Goal: Check status: Check status

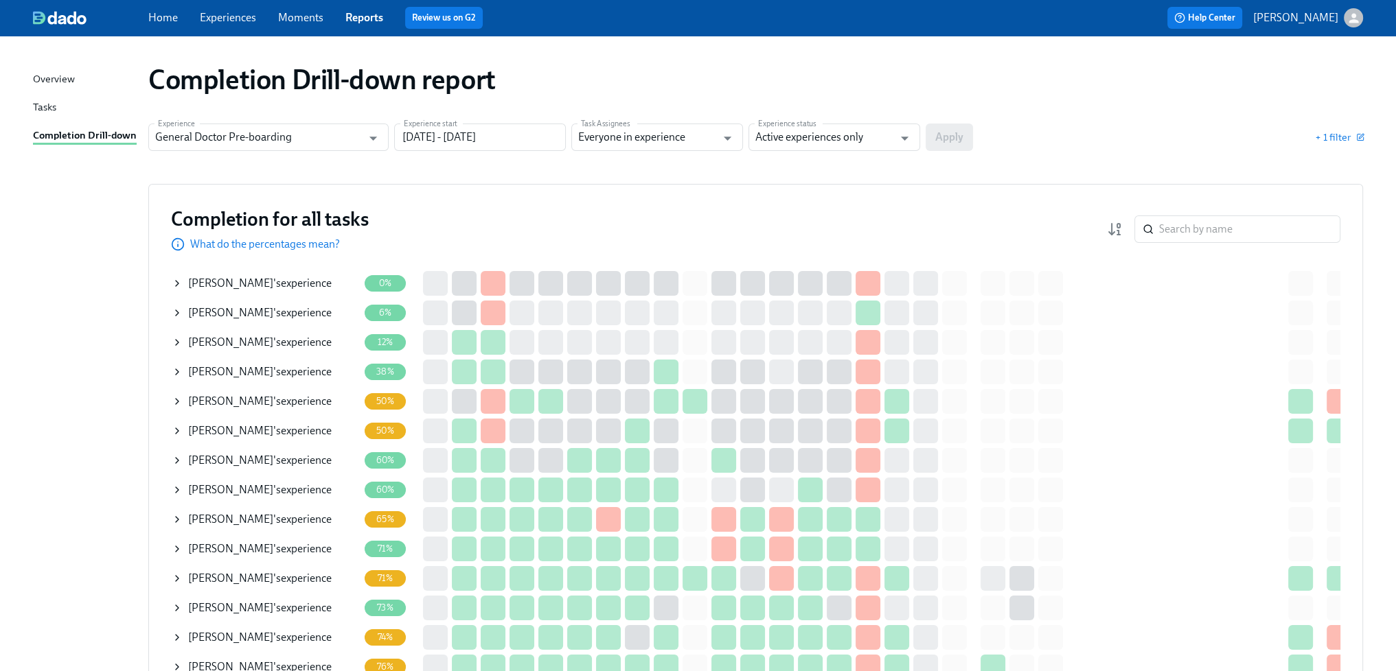
click at [299, 314] on div "JOHN YANCEY 's experience" at bounding box center [259, 313] width 143 height 15
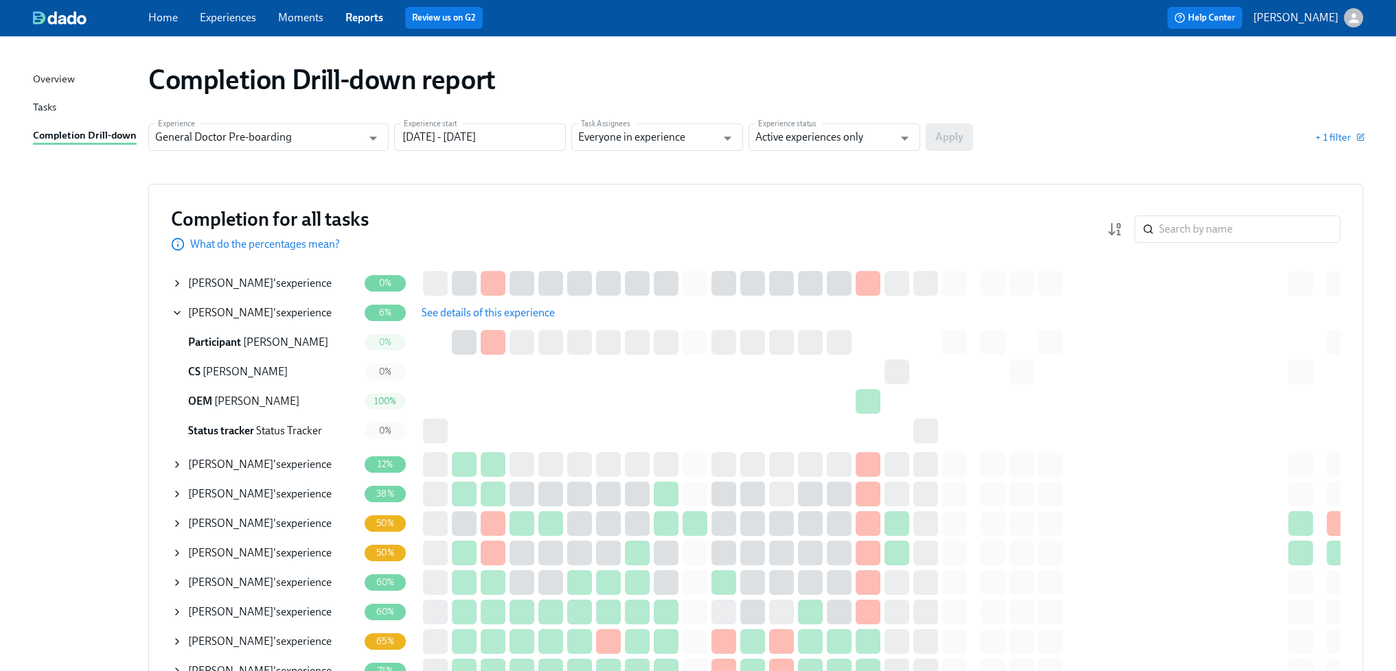
click at [461, 312] on span "See details of this experience" at bounding box center [488, 313] width 133 height 14
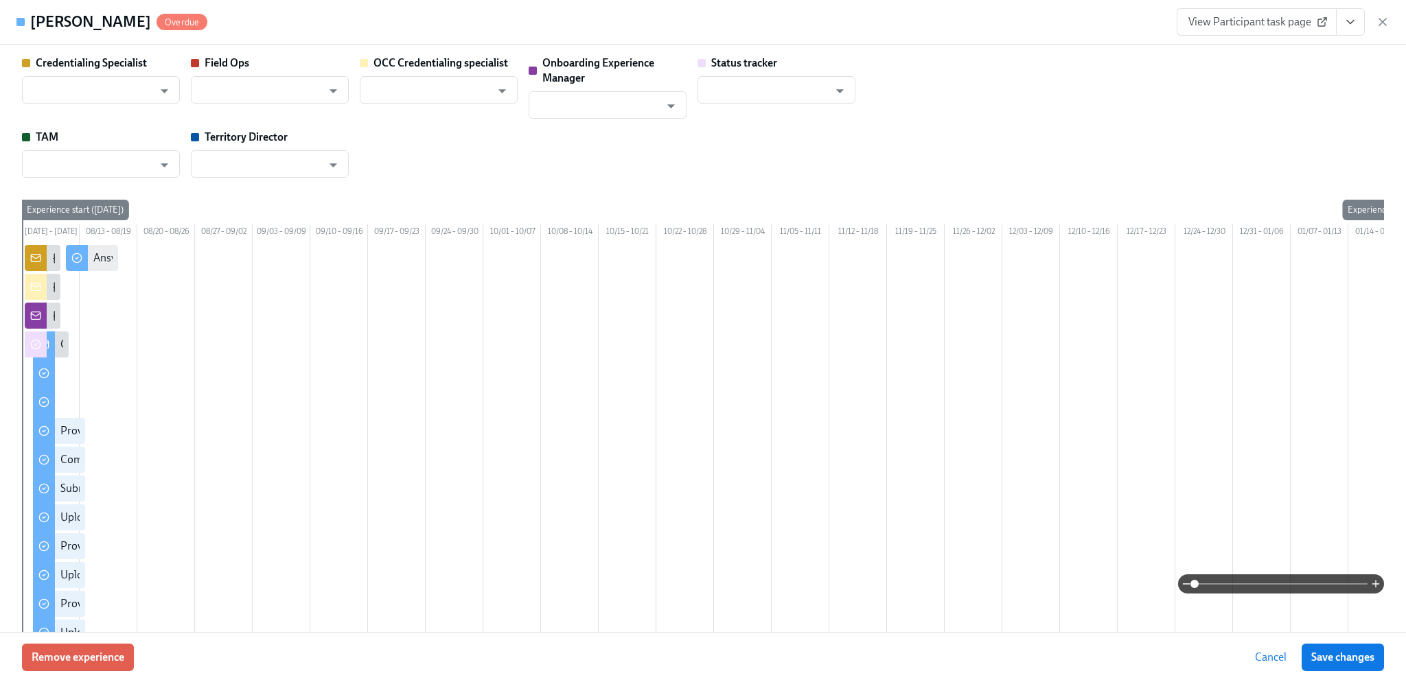
type input "[PERSON_NAME]"
type input "Gregory Wennesheimer"
type input "Christine Cardamone"
type input "Rachel Wicklander"
type input "Status Tracker"
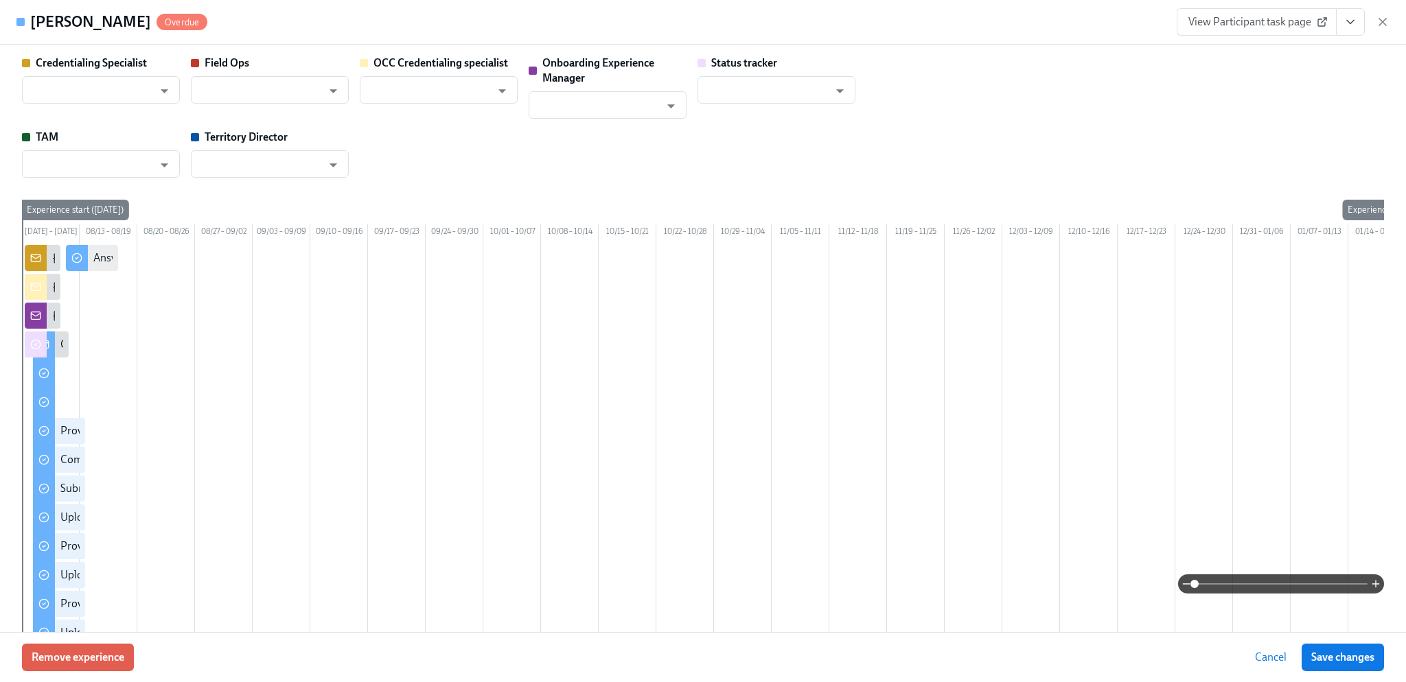
type input "Ashley Malley"
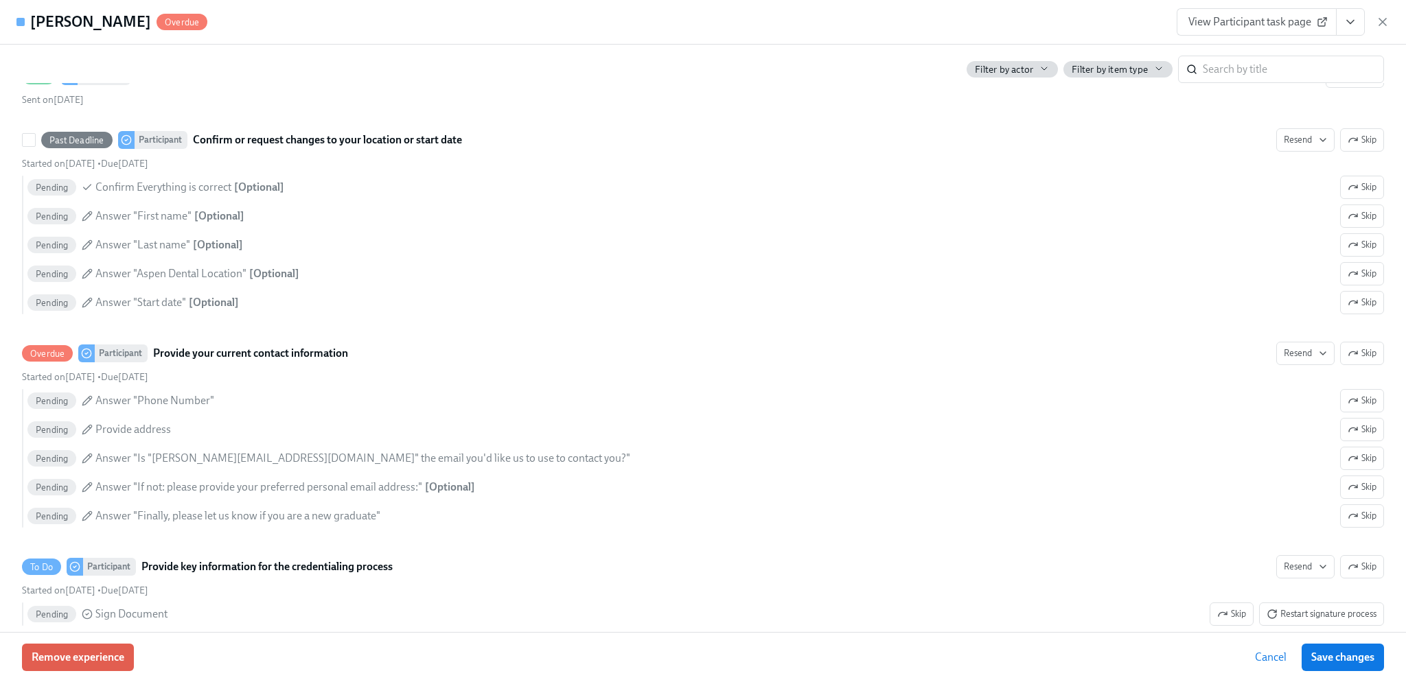
scroll to position [1648, 0]
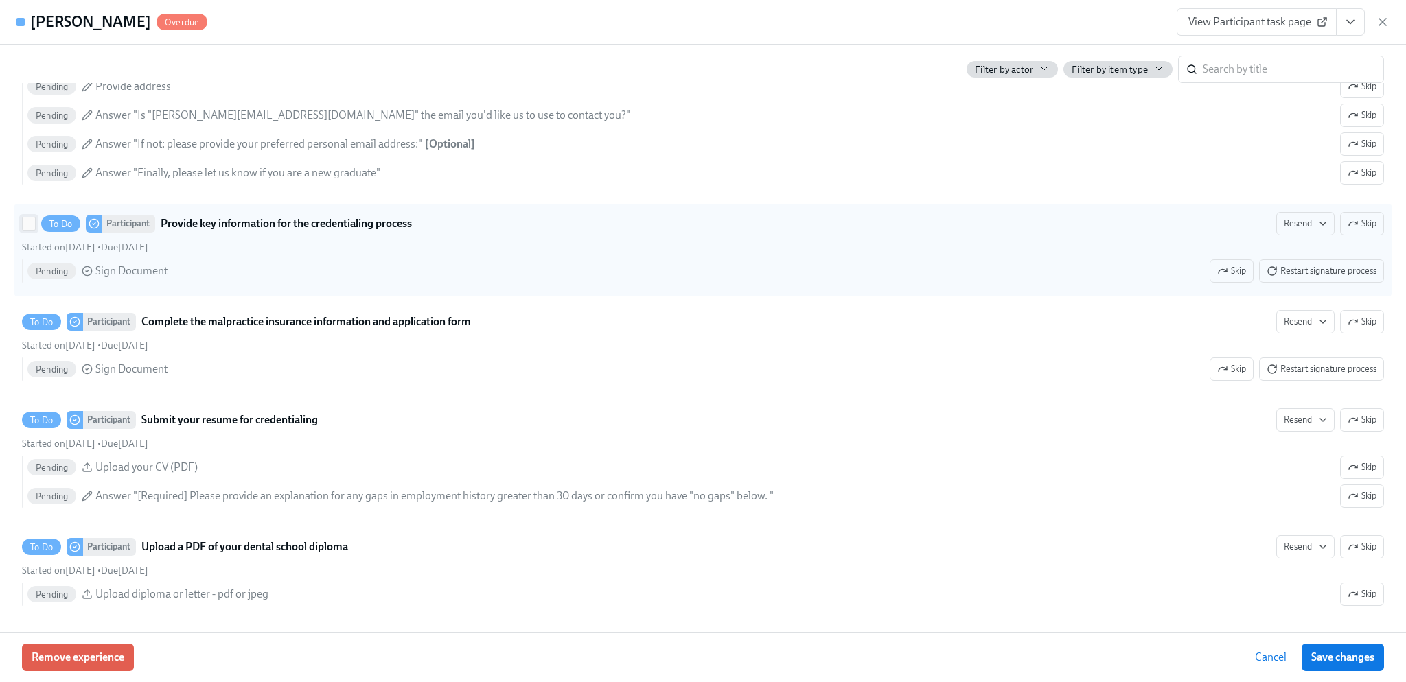
click at [24, 230] on input "To Do Participant Provide key information for the credentialing process Resend …" at bounding box center [29, 224] width 12 height 12
checkbox input "true"
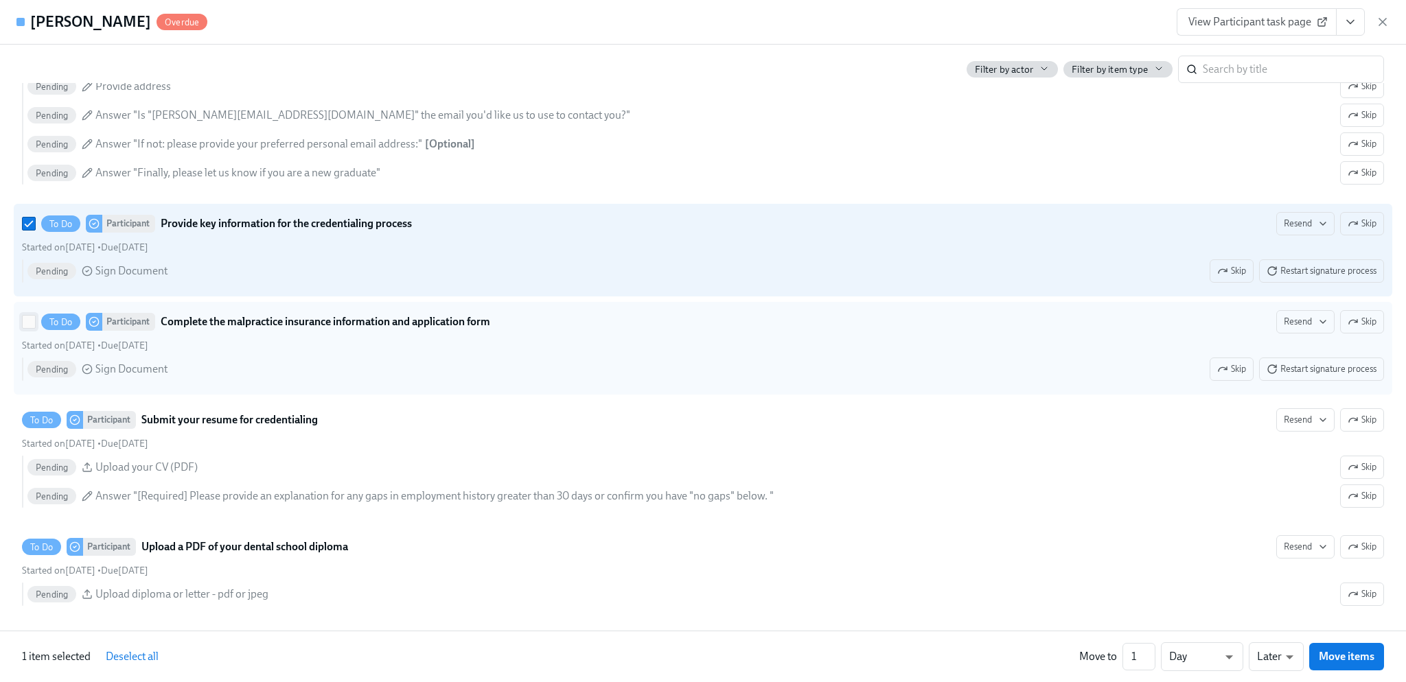
click at [25, 328] on input "To Do Participant Complete the malpractice insurance information and applicatio…" at bounding box center [29, 322] width 12 height 12
checkbox input "true"
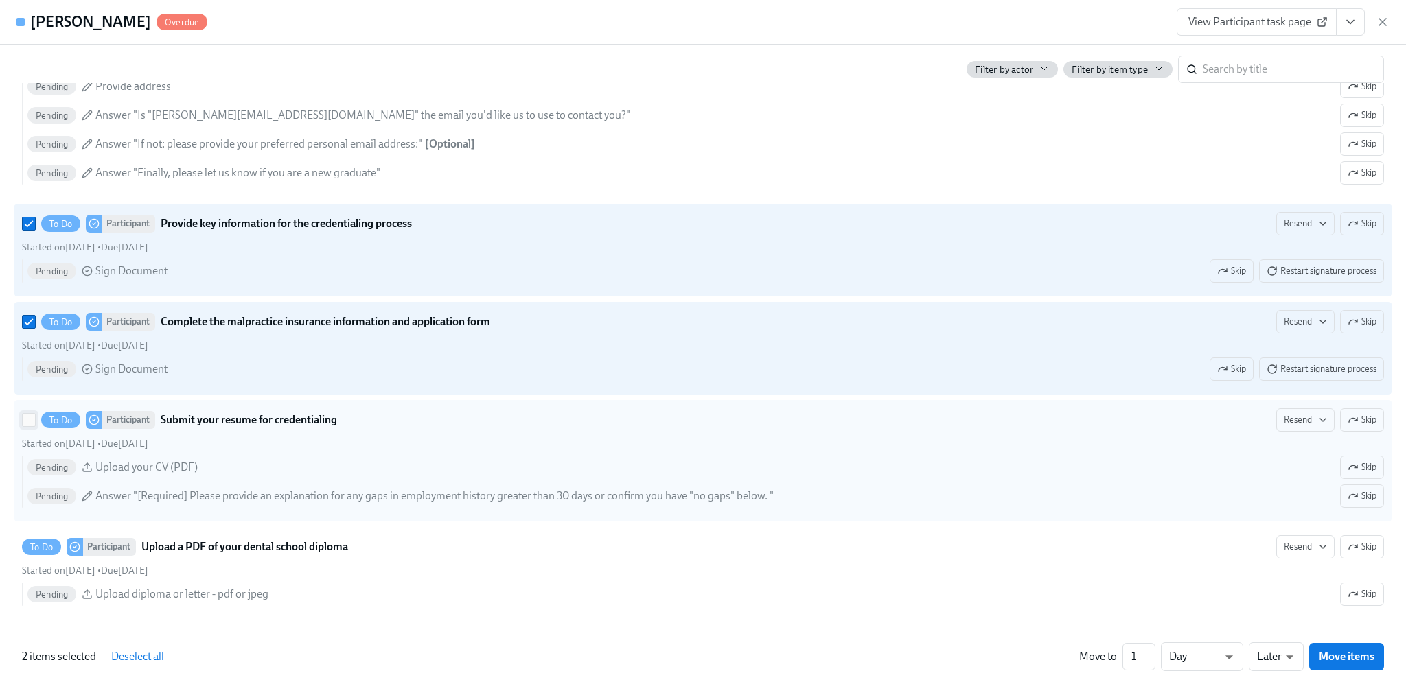
click at [25, 426] on input "To Do Participant Submit your resume for credentialing Resend Skip Started on […" at bounding box center [29, 420] width 12 height 12
checkbox input "true"
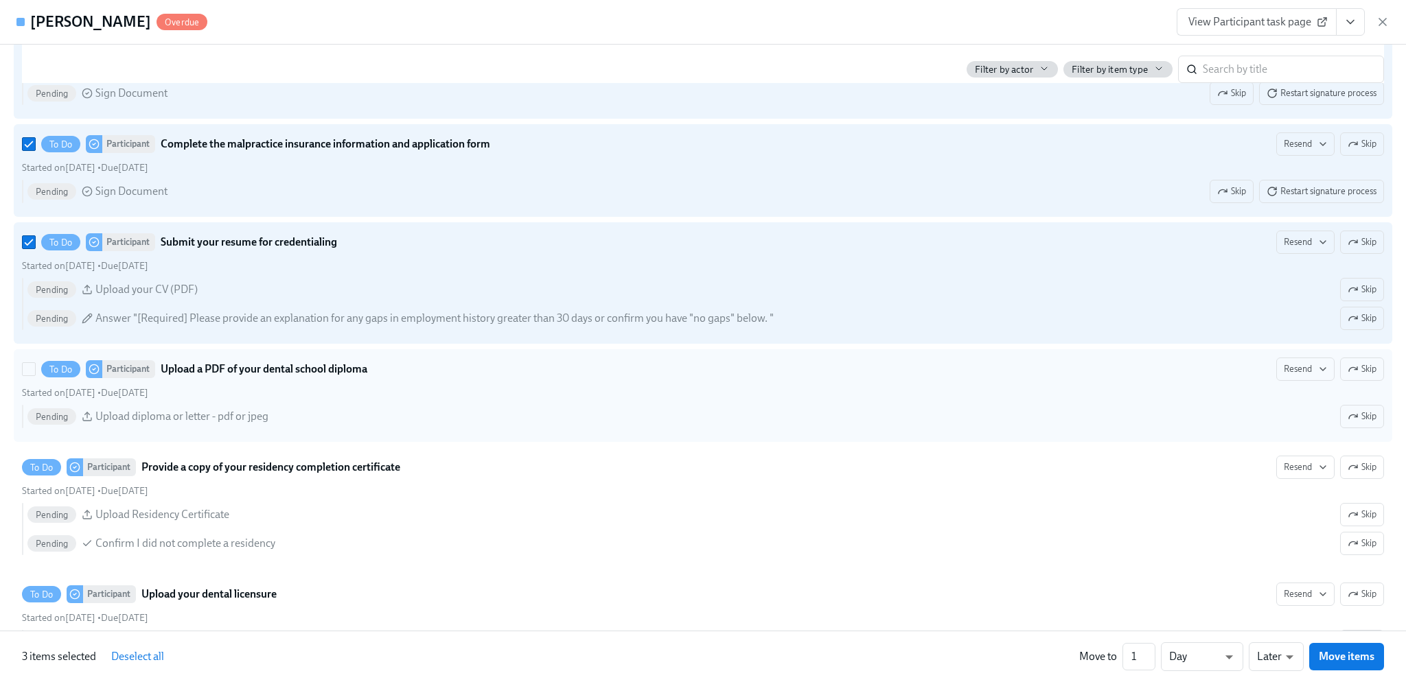
scroll to position [1854, 0]
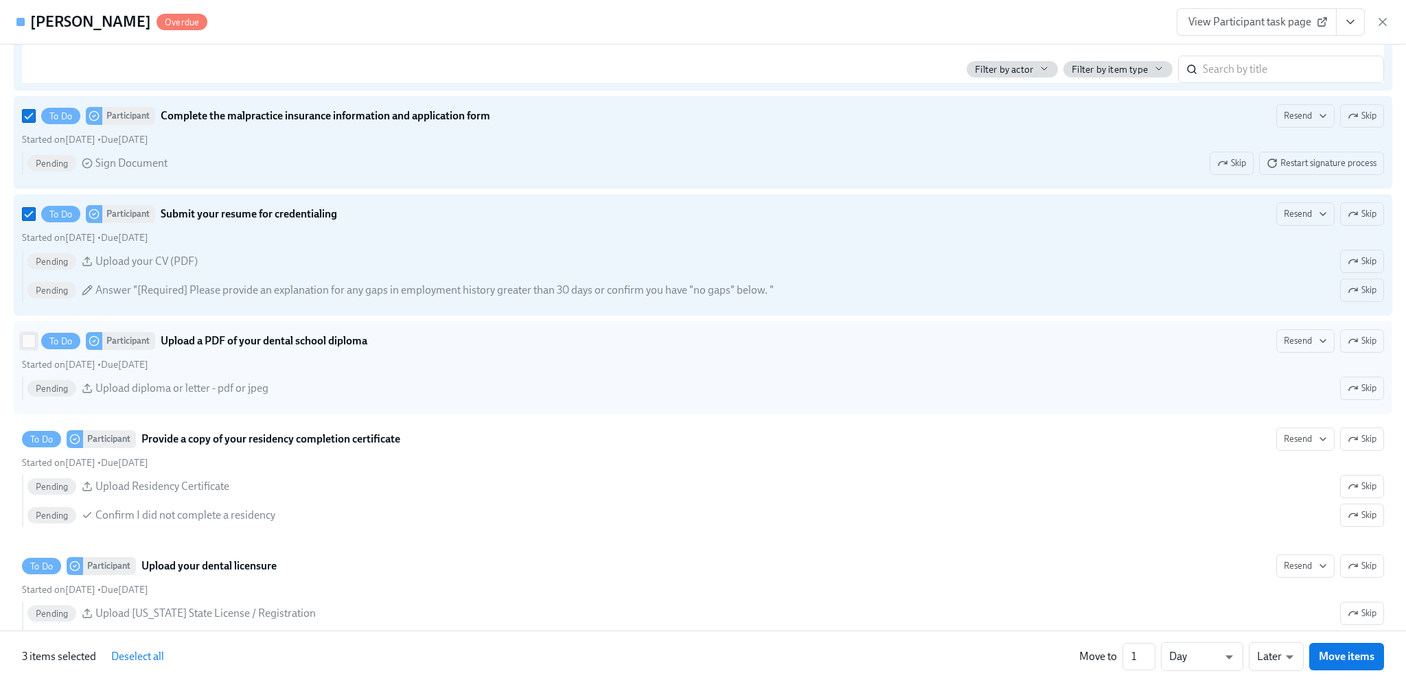
click at [29, 347] on input "To Do Participant Upload a PDF of your dental school diploma Resend Skip Starte…" at bounding box center [29, 341] width 12 height 12
checkbox input "true"
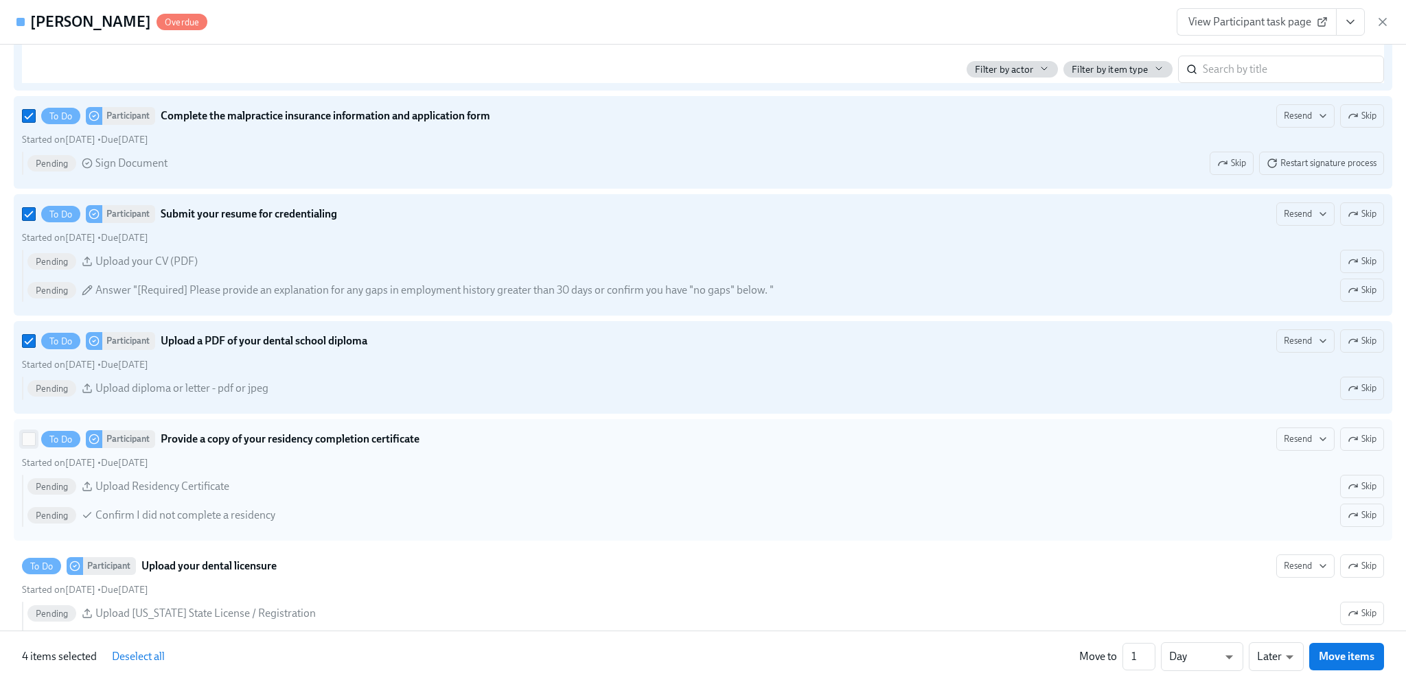
click at [26, 446] on input "To Do Participant Provide a copy of your residency completion certificate Resen…" at bounding box center [29, 439] width 12 height 12
checkbox input "true"
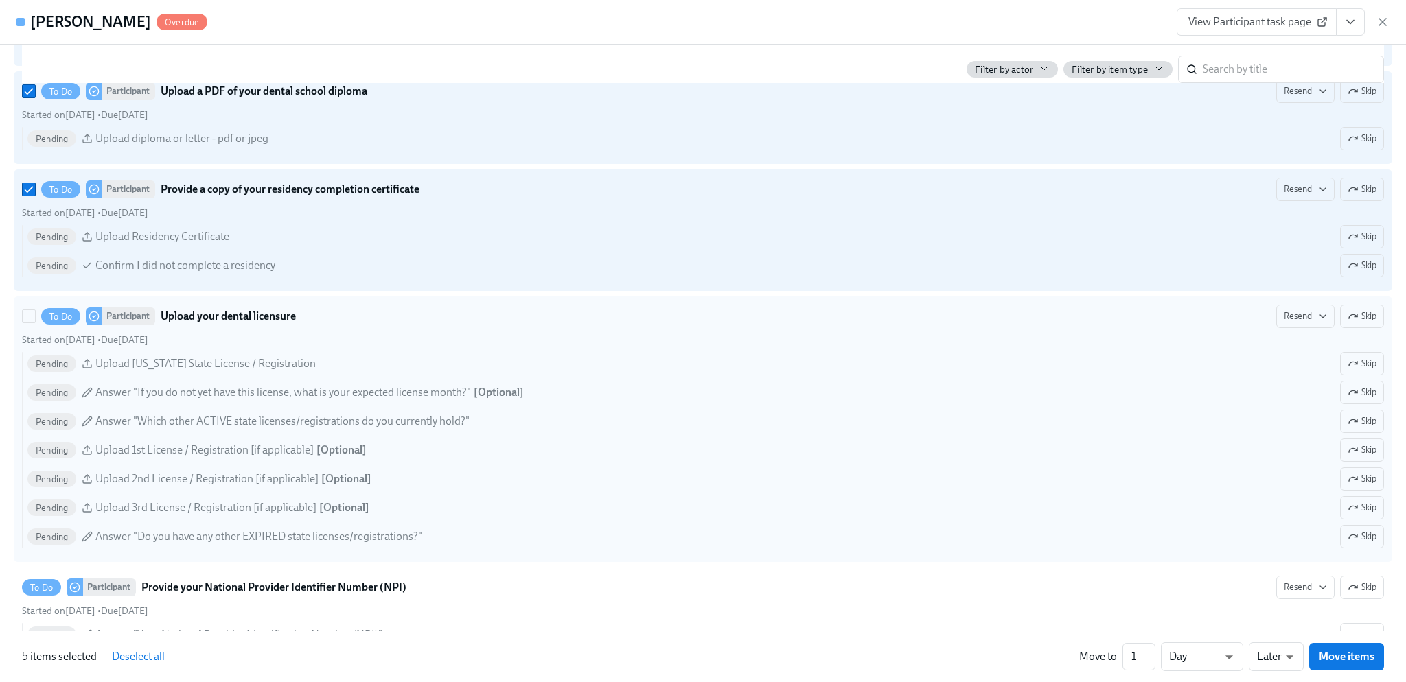
scroll to position [2128, 0]
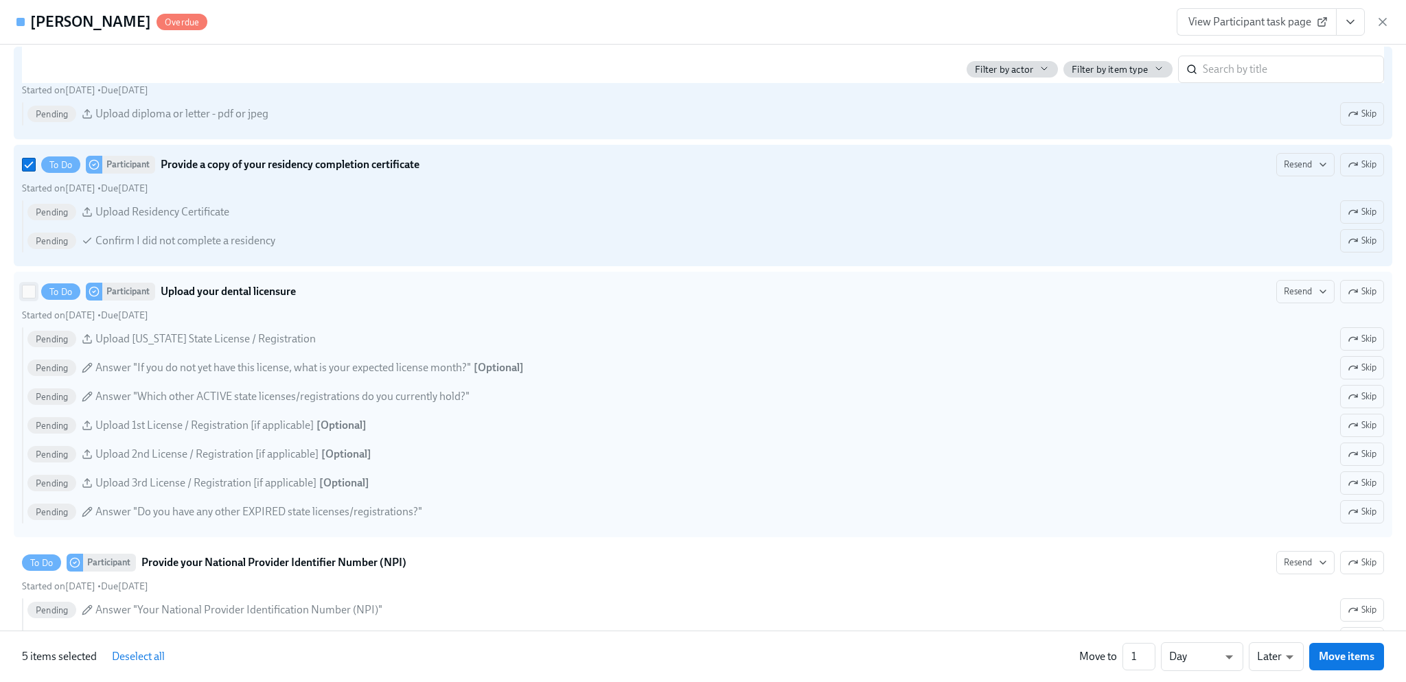
click at [27, 298] on input "To Do Participant Upload your dental licensure Resend Skip Started on August 7t…" at bounding box center [29, 292] width 12 height 12
checkbox input "true"
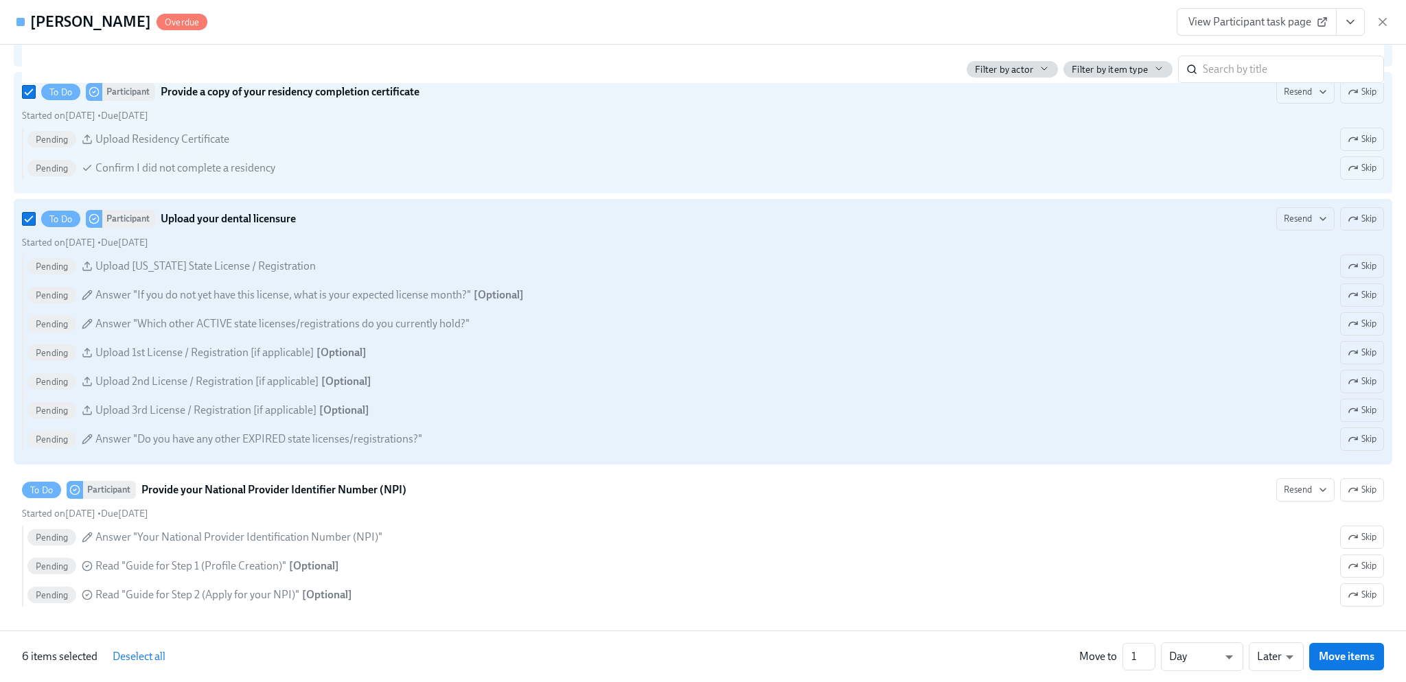
scroll to position [2403, 0]
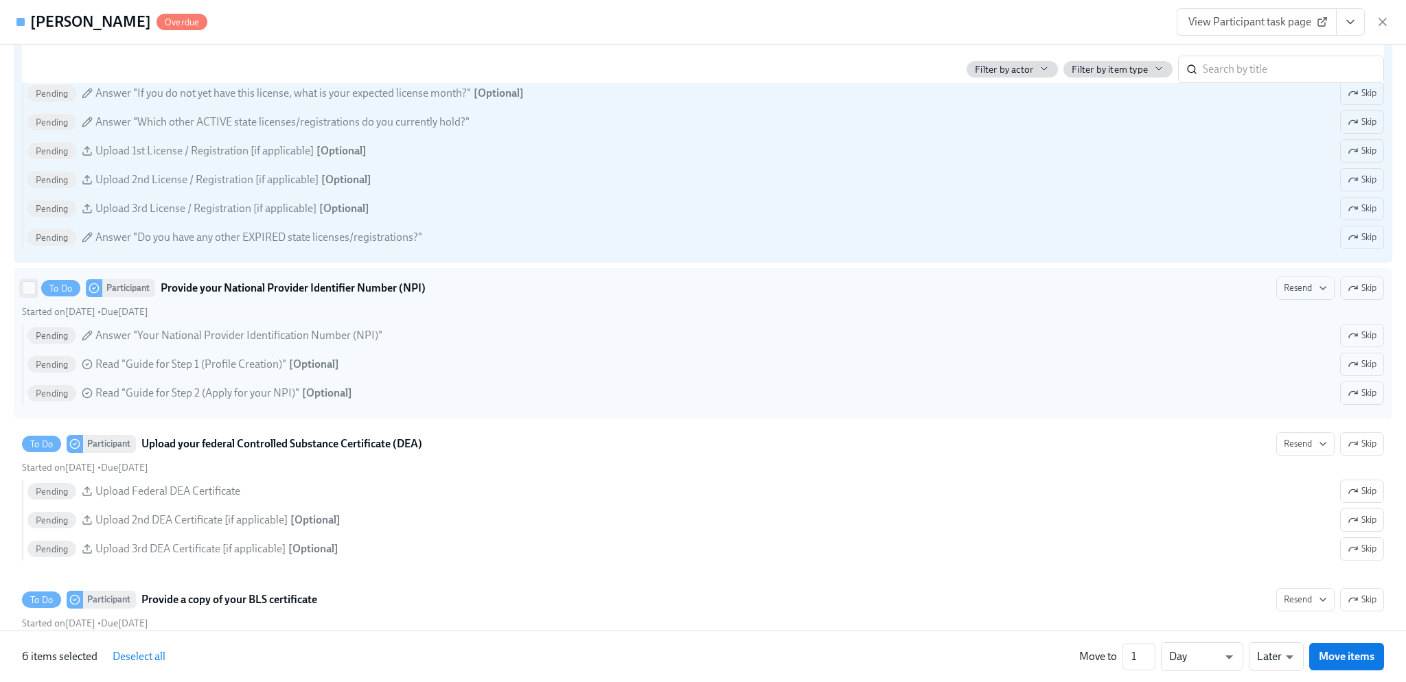
click at [32, 295] on input "To Do Participant Provide your National Provider Identifier Number (NPI) Resend…" at bounding box center [29, 288] width 12 height 12
checkbox input "true"
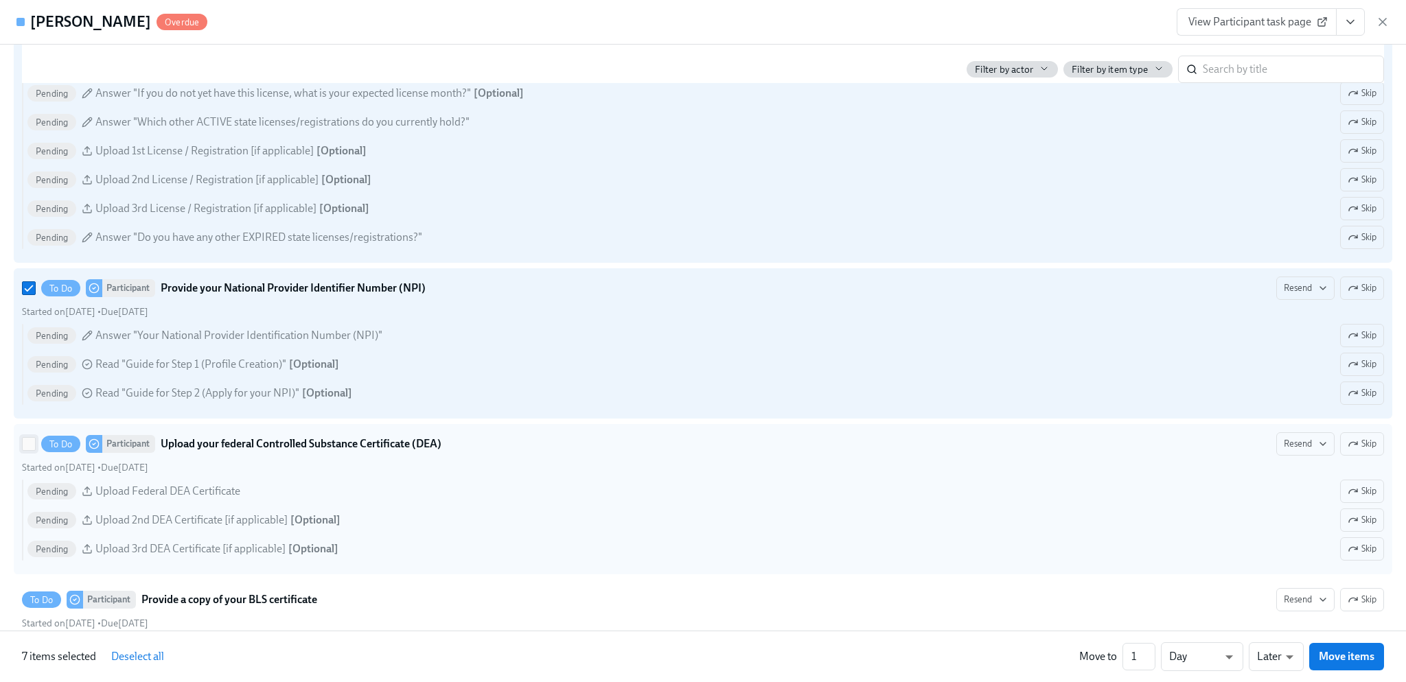
click at [25, 450] on input "To Do Participant Upload your federal Controlled Substance Certificate (DEA) Re…" at bounding box center [29, 444] width 12 height 12
checkbox input "true"
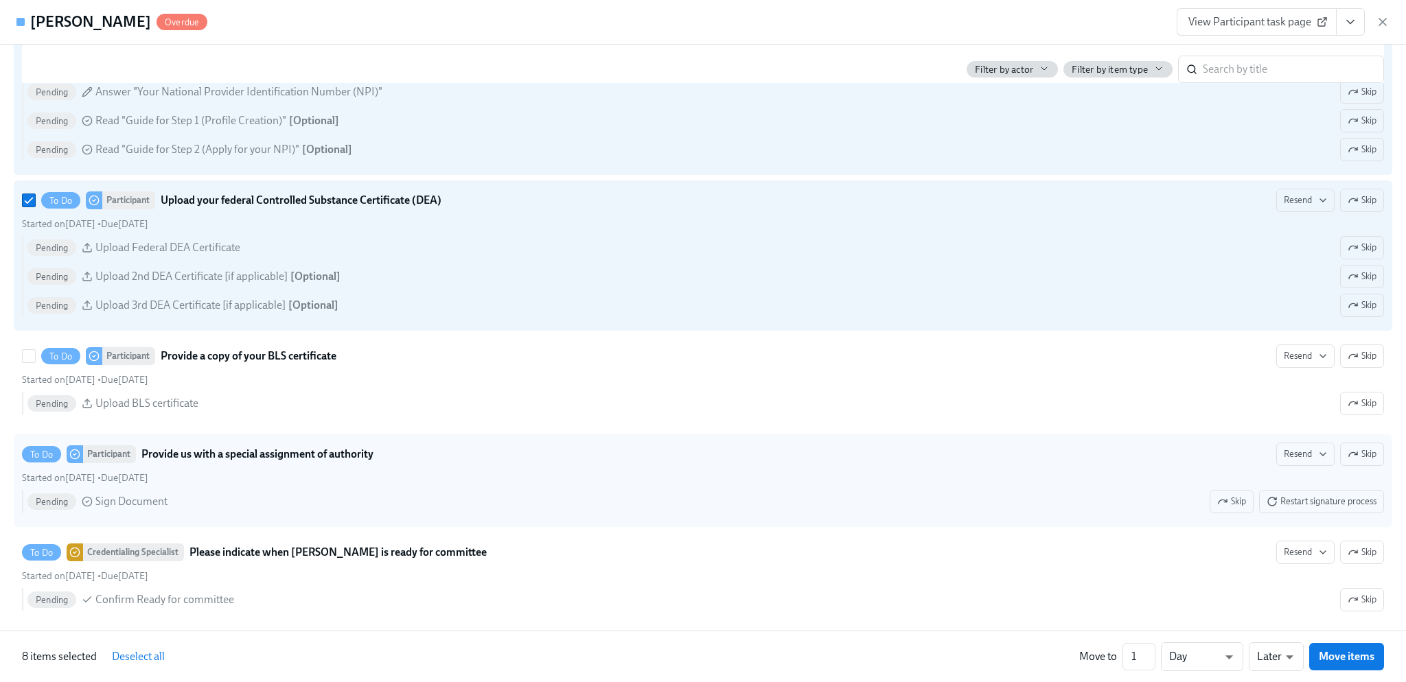
scroll to position [2678, 0]
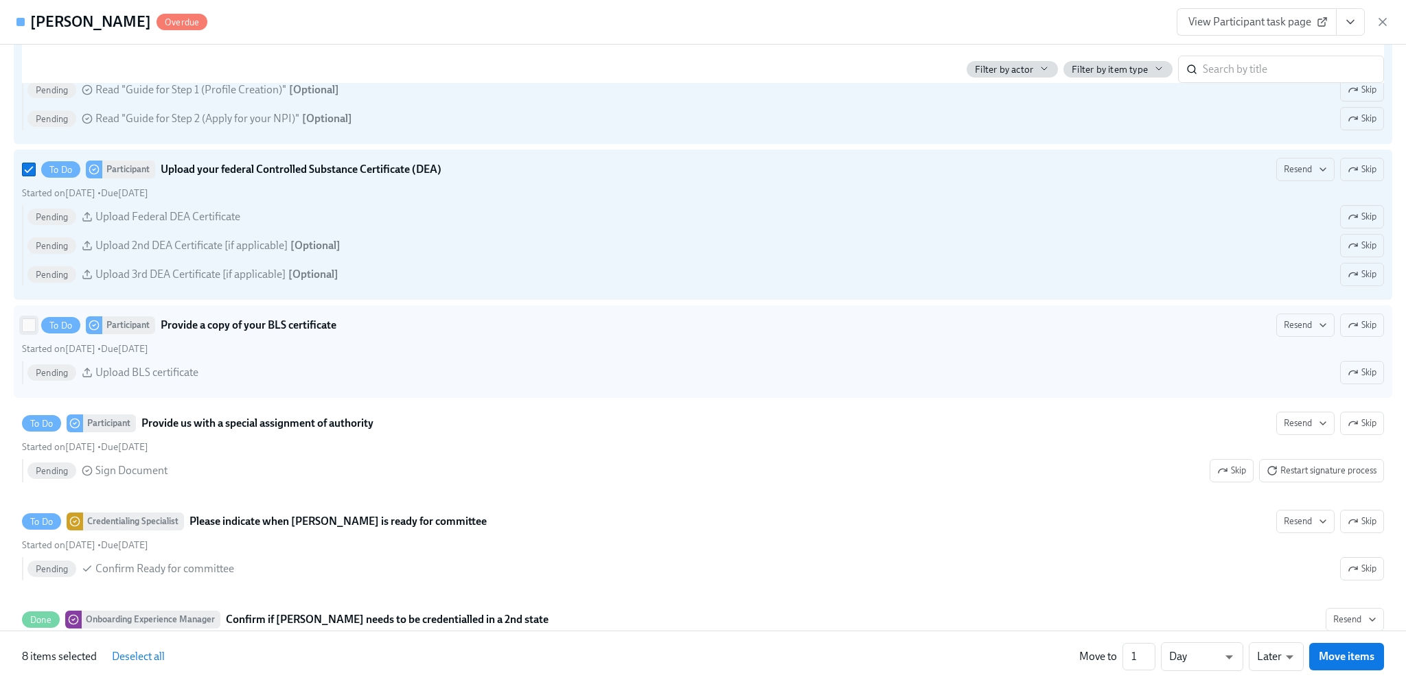
click at [28, 332] on input "To Do Participant Provide a copy of your BLS certificate Resend Skip Started on…" at bounding box center [29, 325] width 12 height 12
checkbox input "true"
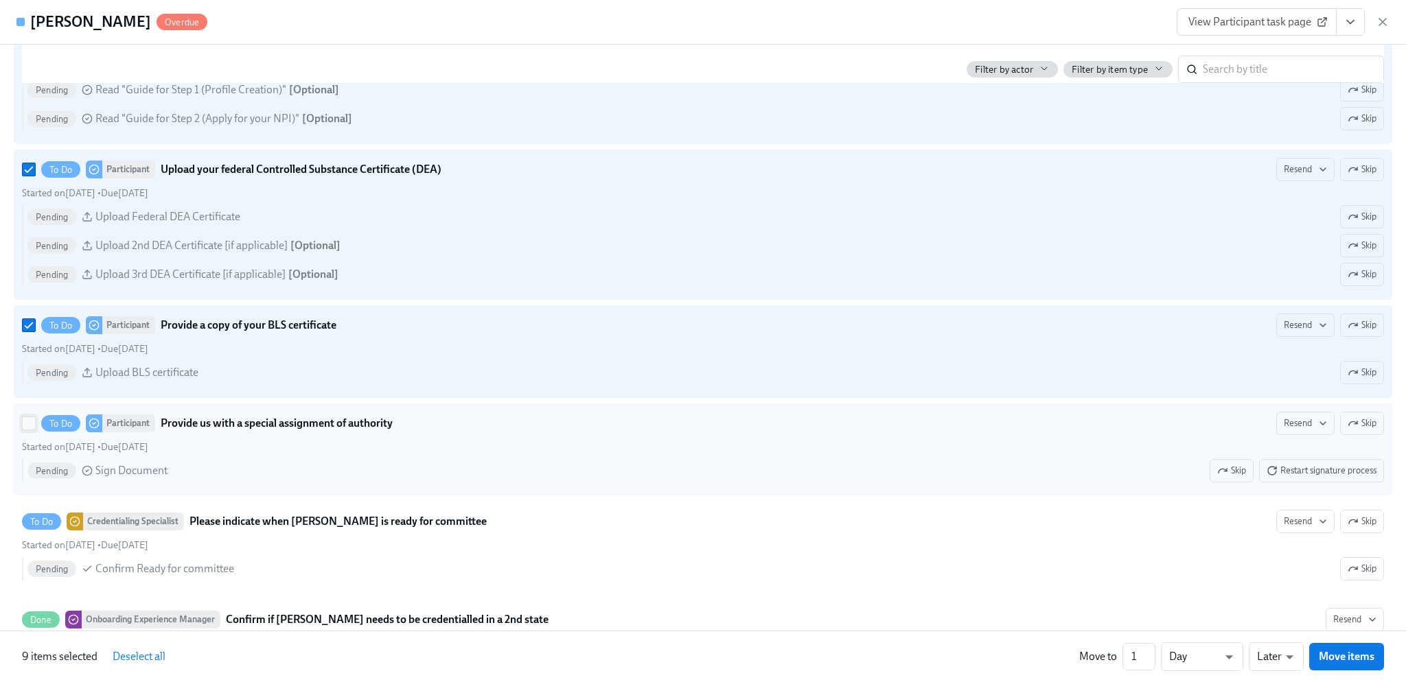
click at [25, 430] on input "To Do Participant Provide us with a special assignment of authority Resend Skip…" at bounding box center [29, 423] width 12 height 12
checkbox input "true"
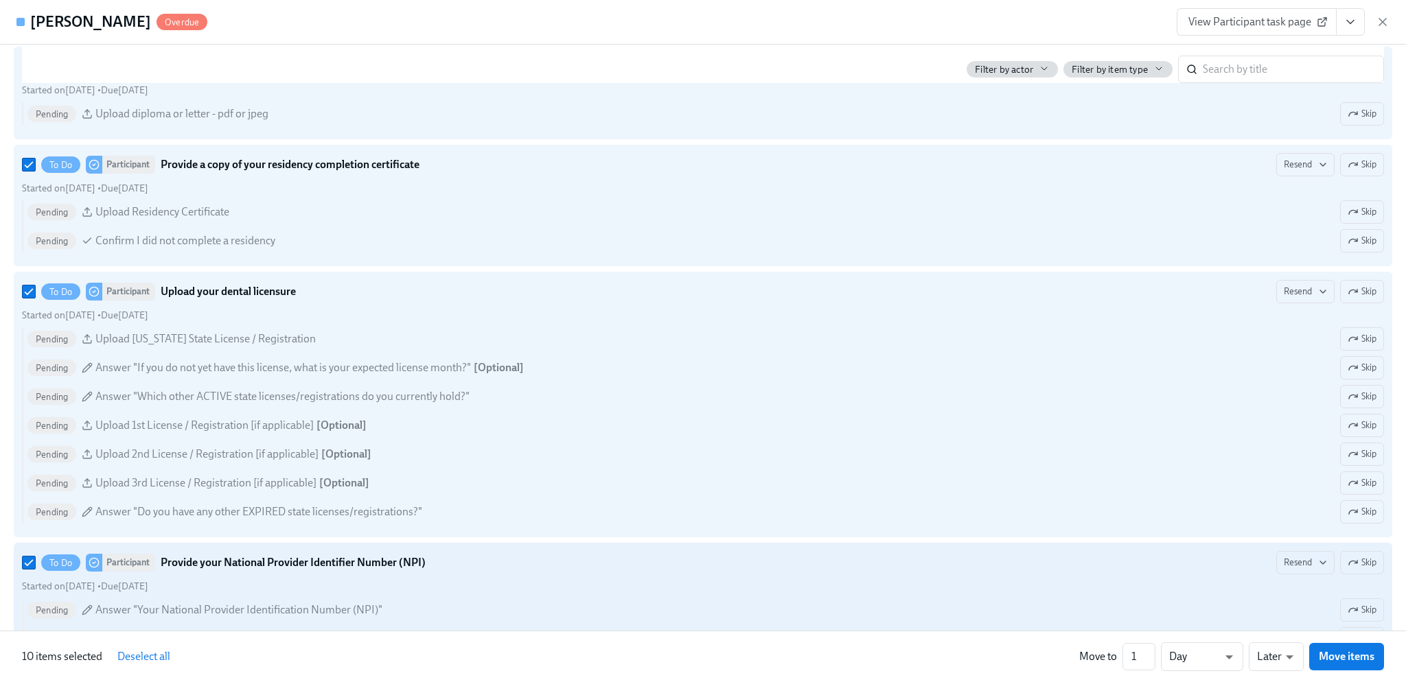
scroll to position [2060, 0]
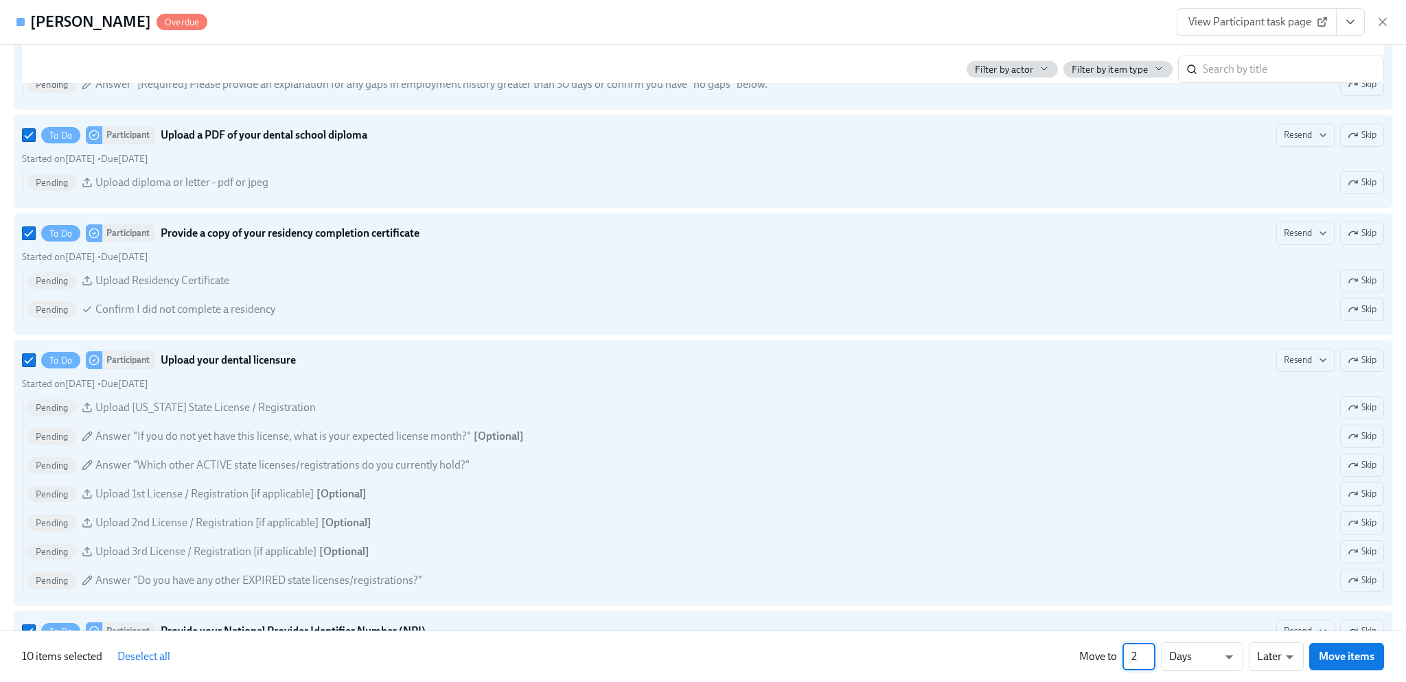
type input "2"
click at [1147, 652] on input "2" at bounding box center [1139, 656] width 33 height 27
click at [1224, 654] on li "Weeks" at bounding box center [1202, 654] width 82 height 23
type input "w"
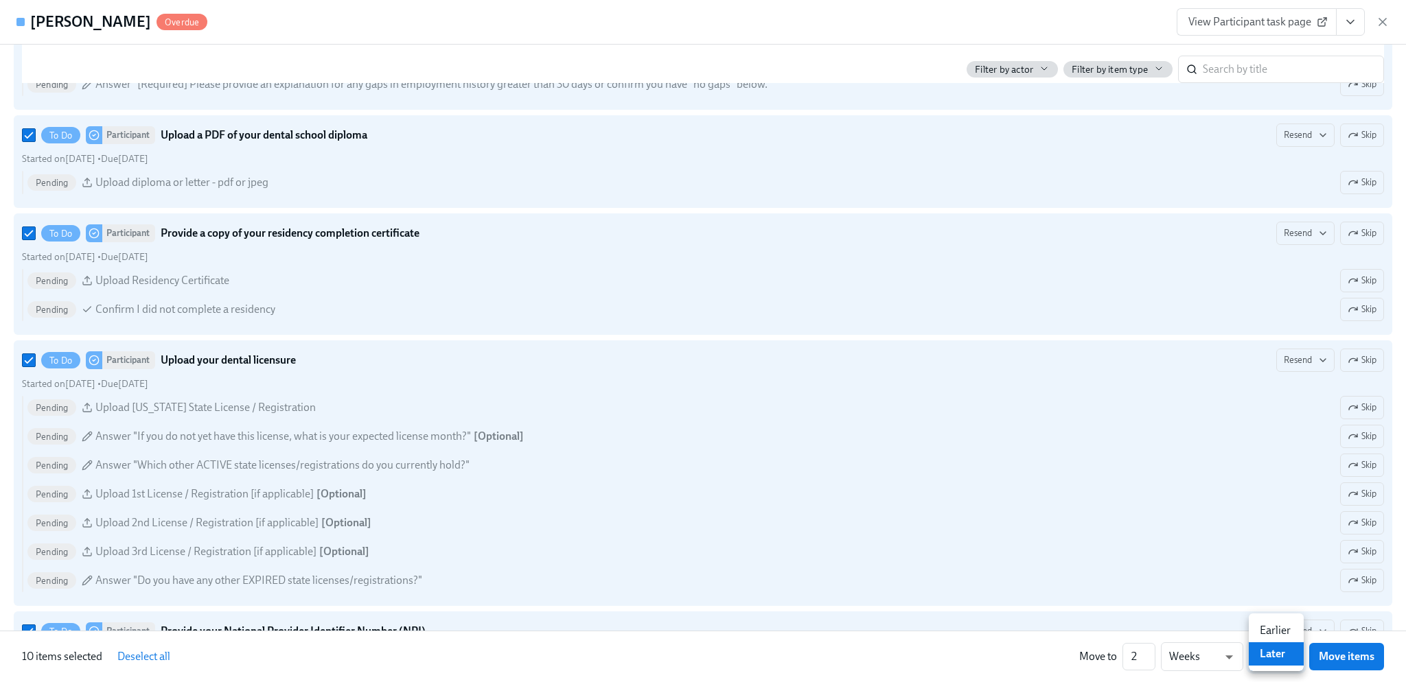
click at [1284, 638] on li "Earlier" at bounding box center [1276, 630] width 55 height 23
type input "earlier"
click at [1354, 656] on span "Move items" at bounding box center [1347, 657] width 56 height 14
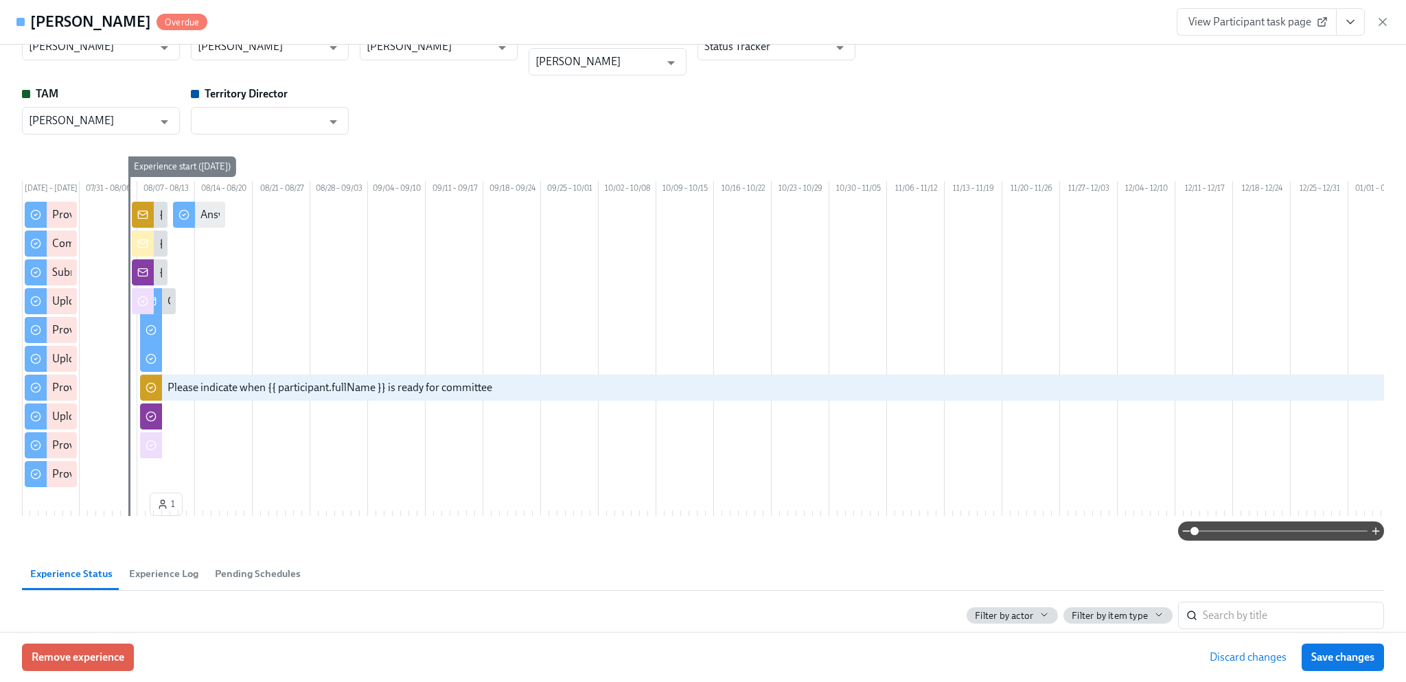
scroll to position [0, 0]
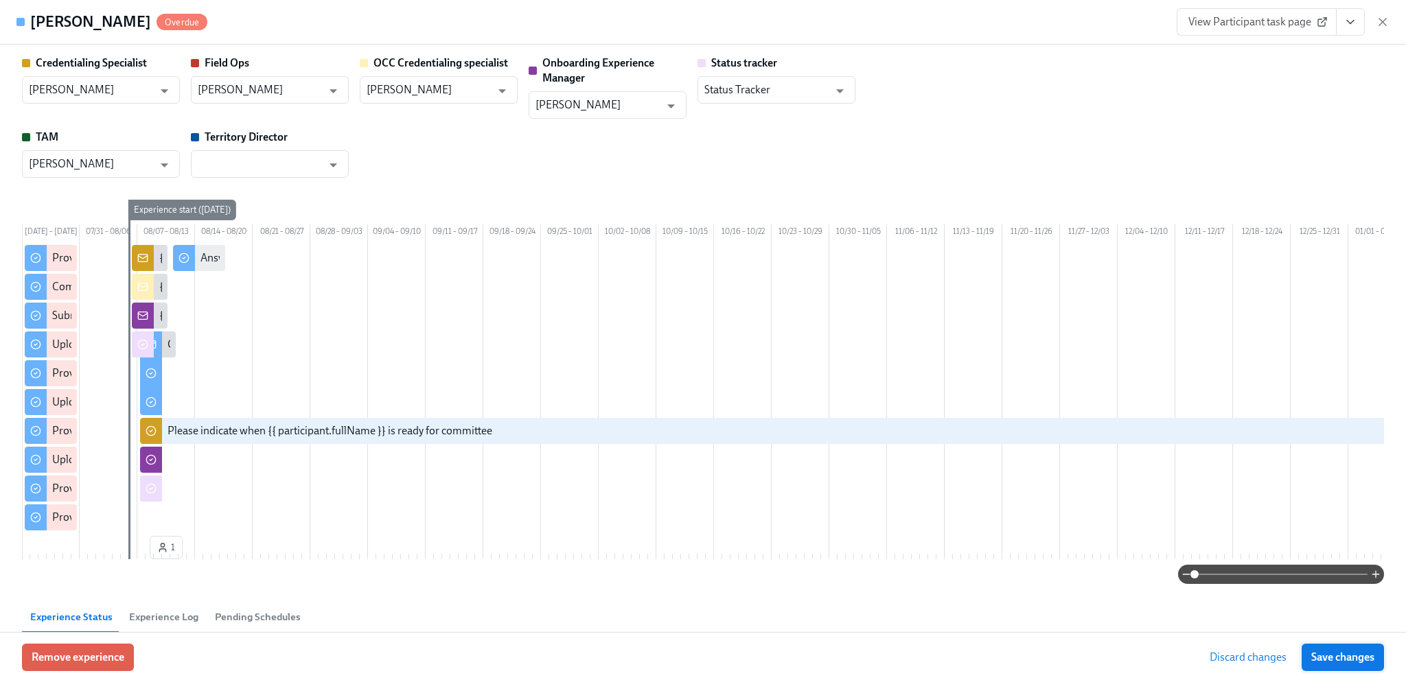
click at [1324, 663] on span "Save changes" at bounding box center [1342, 658] width 63 height 14
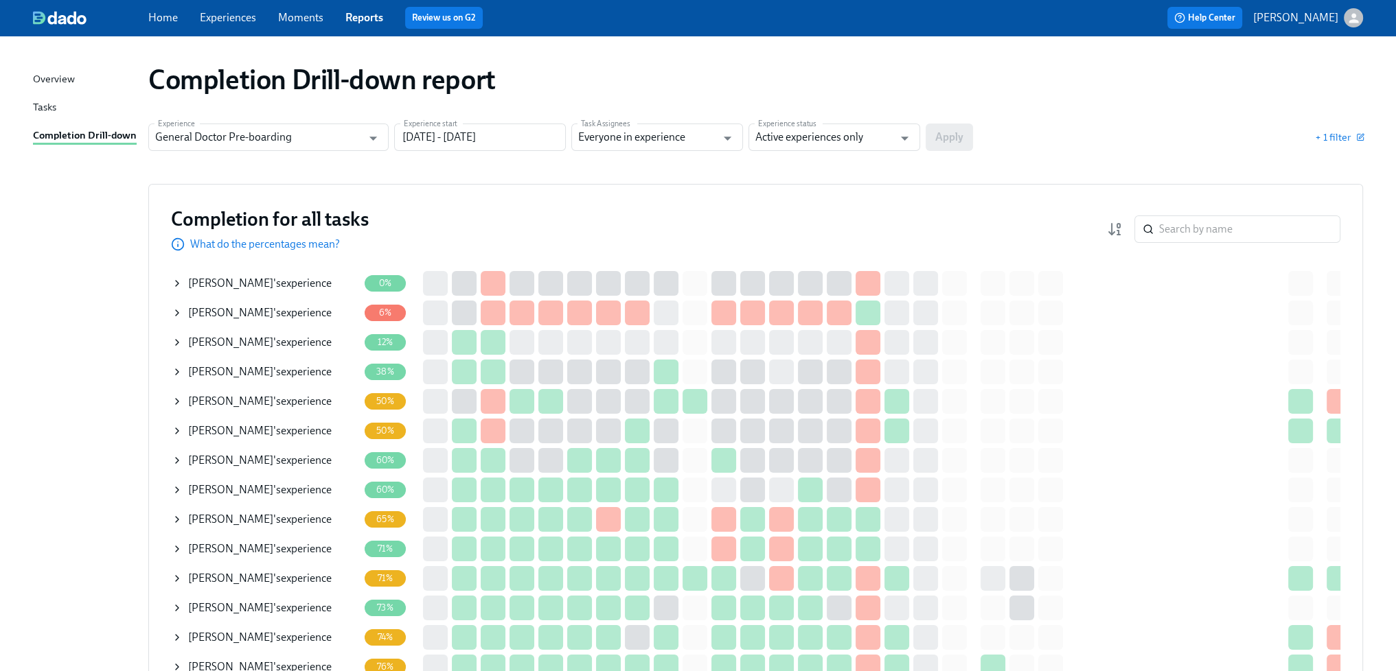
click at [273, 338] on div "[PERSON_NAME] 's experience" at bounding box center [259, 342] width 143 height 15
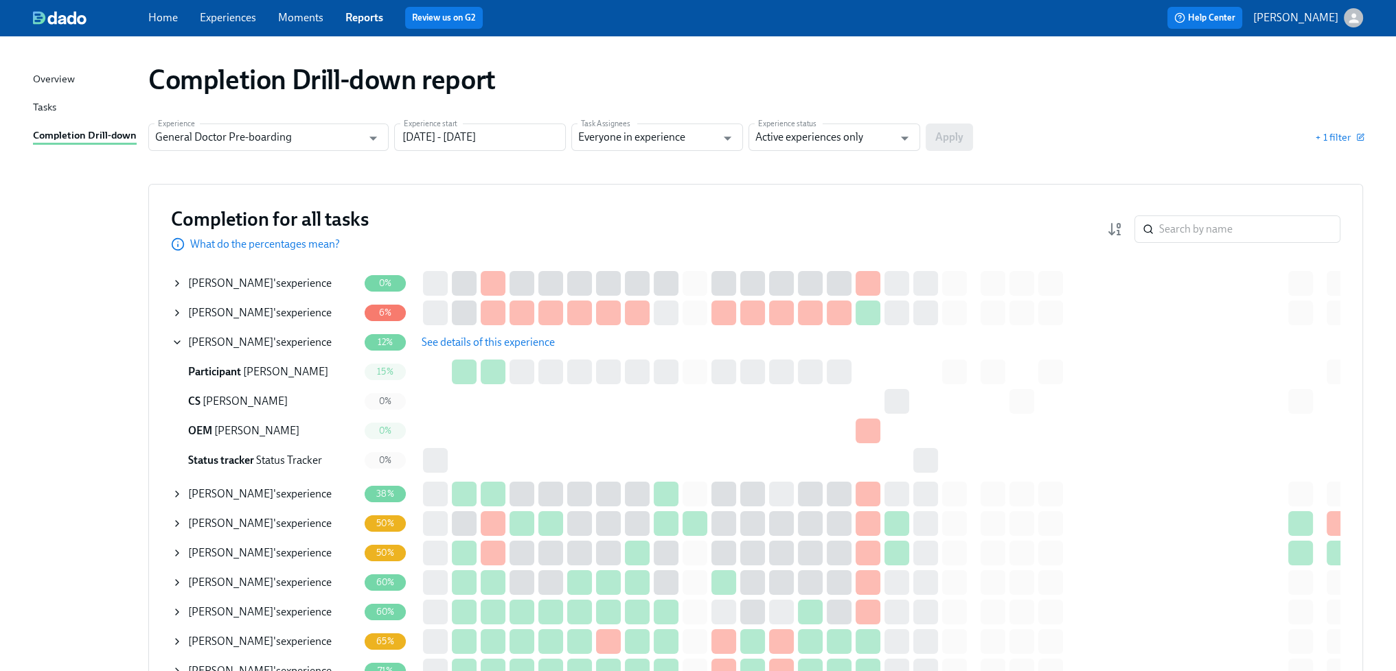
click at [497, 342] on span "See details of this experience" at bounding box center [488, 343] width 133 height 14
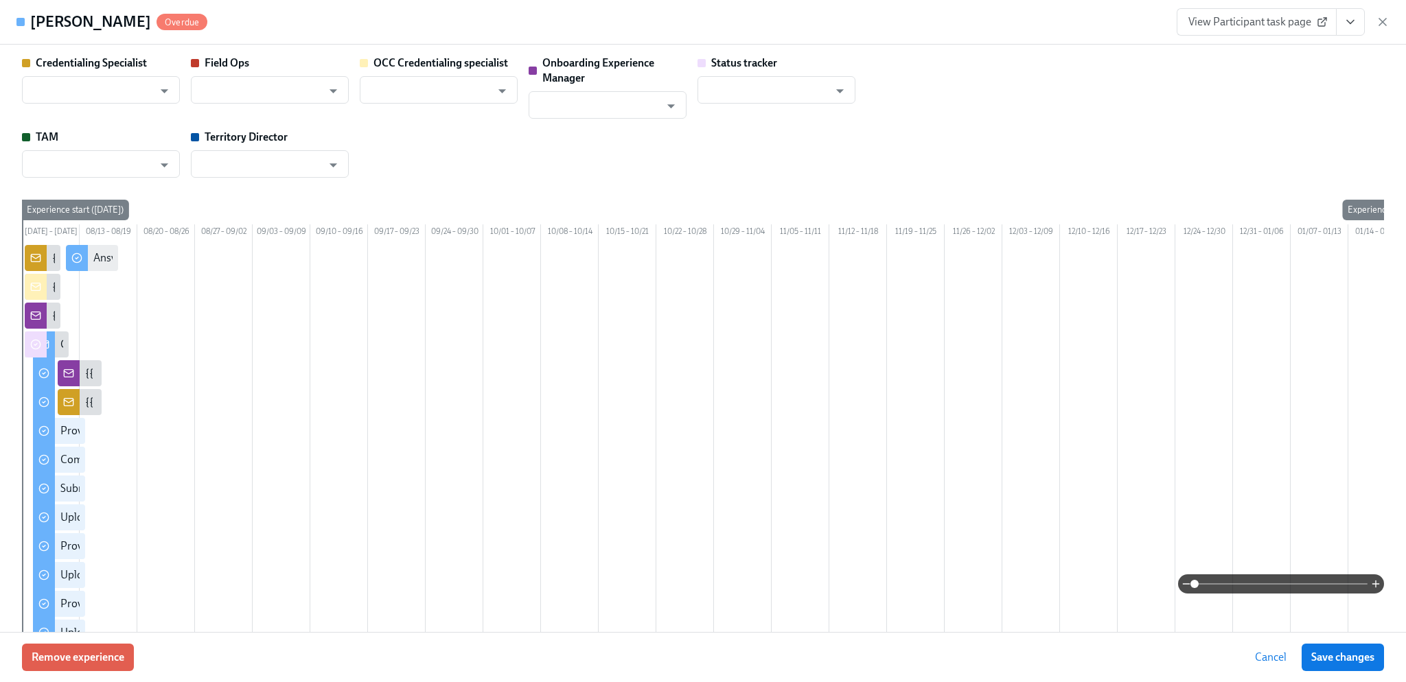
type input "[PERSON_NAME]"
type input "Status Tracker"
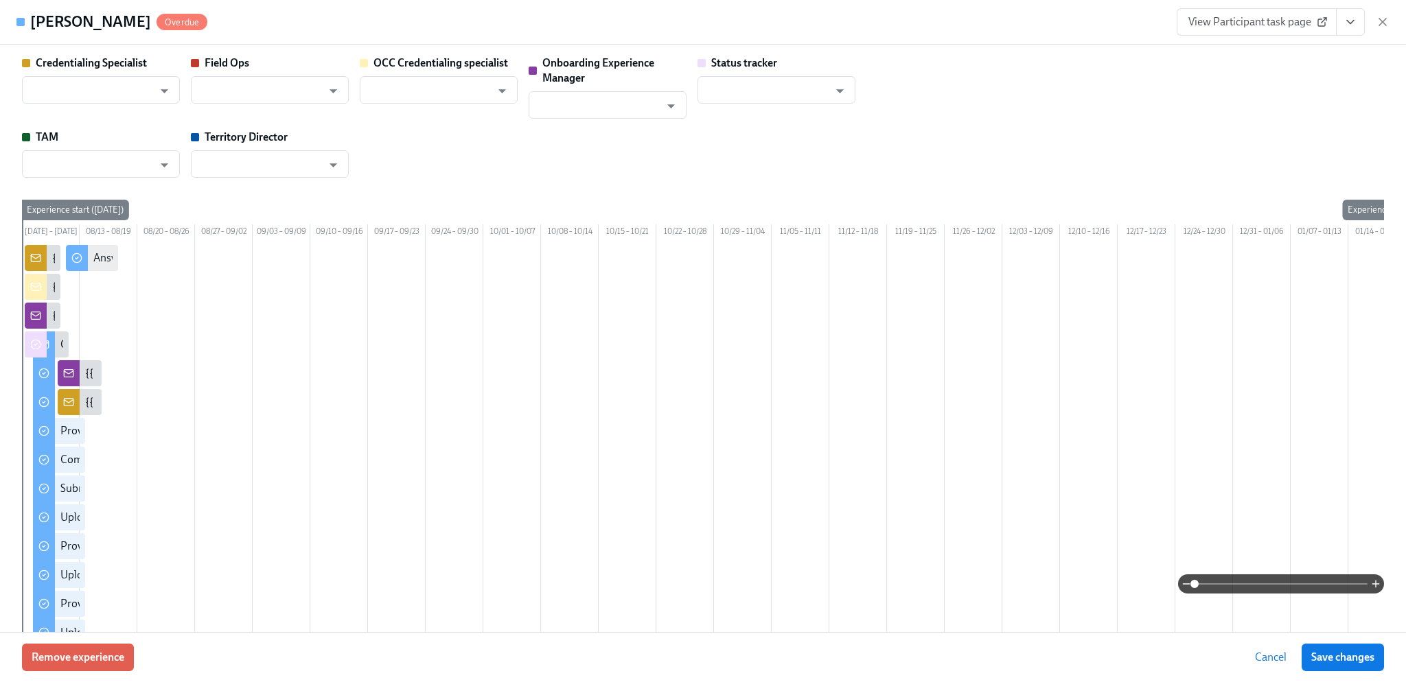
type input "[PERSON_NAME]"
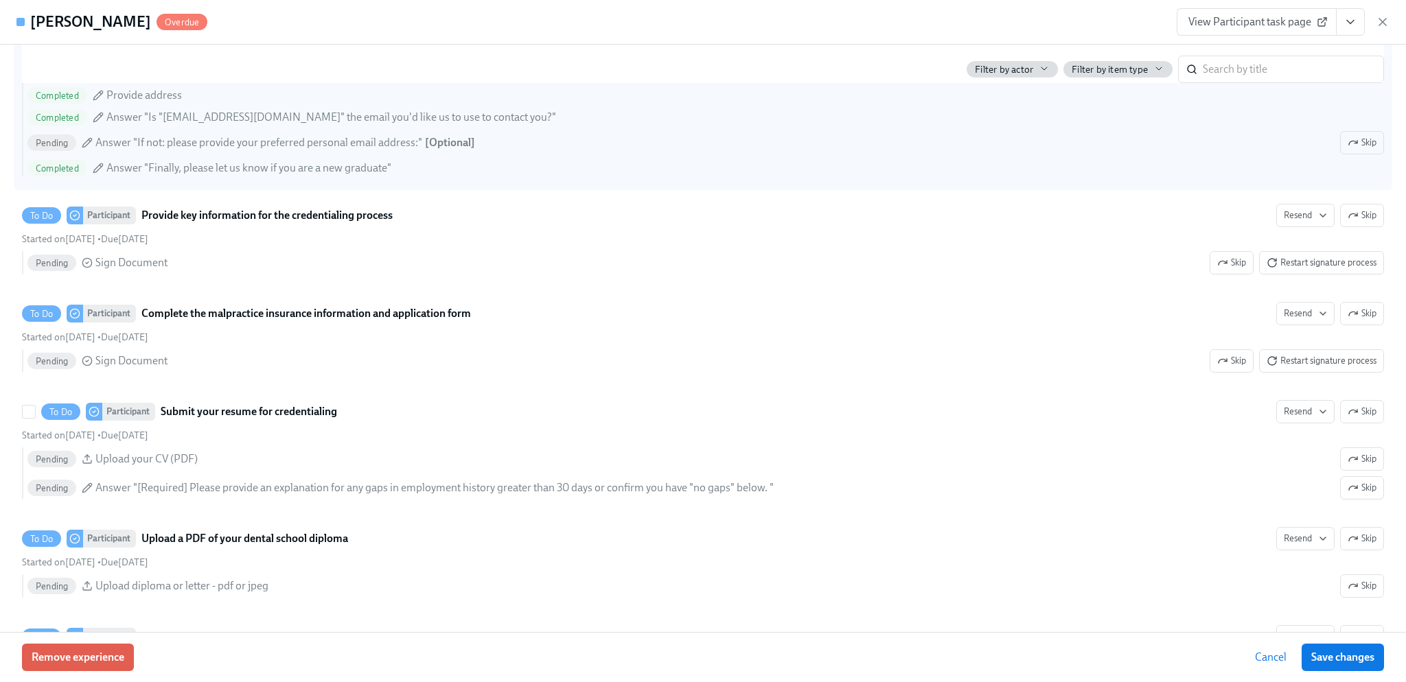
scroll to position [1648, 0]
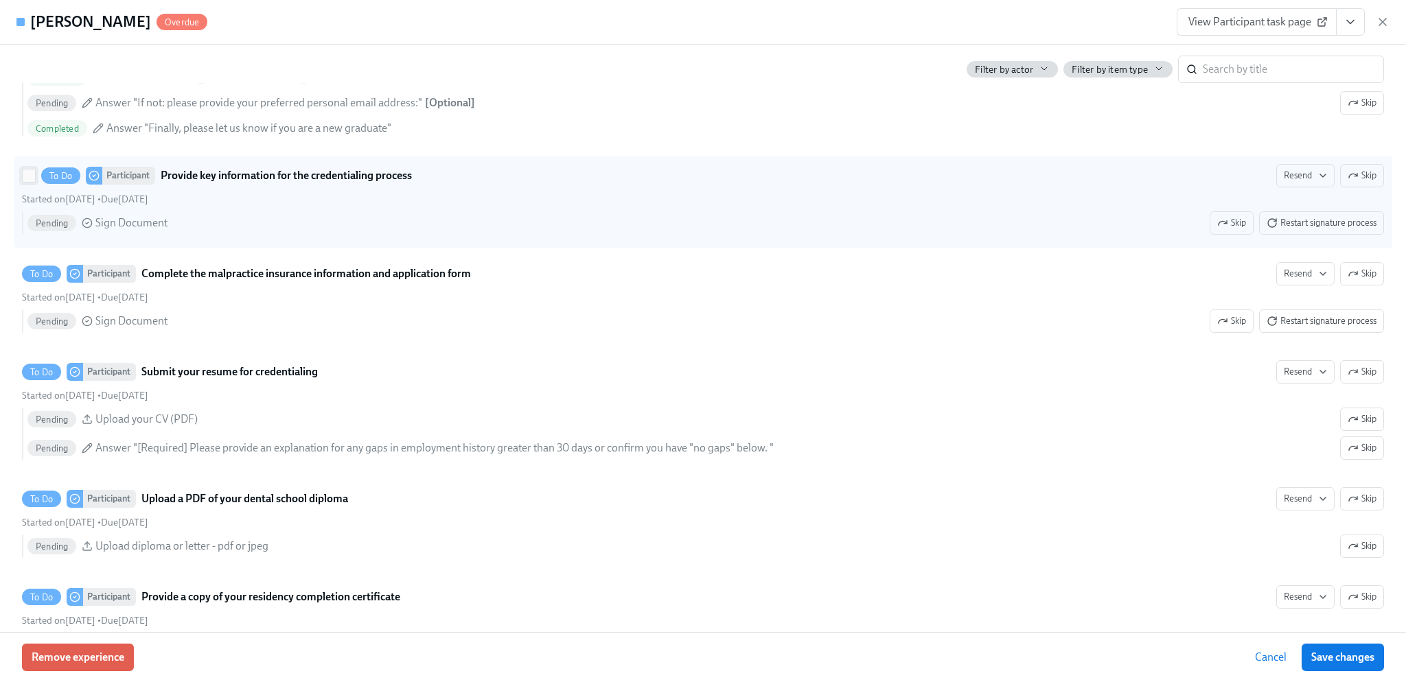
click at [27, 182] on input "To Do Participant Provide key information for the credentialing process Resend …" at bounding box center [29, 176] width 12 height 12
checkbox input "true"
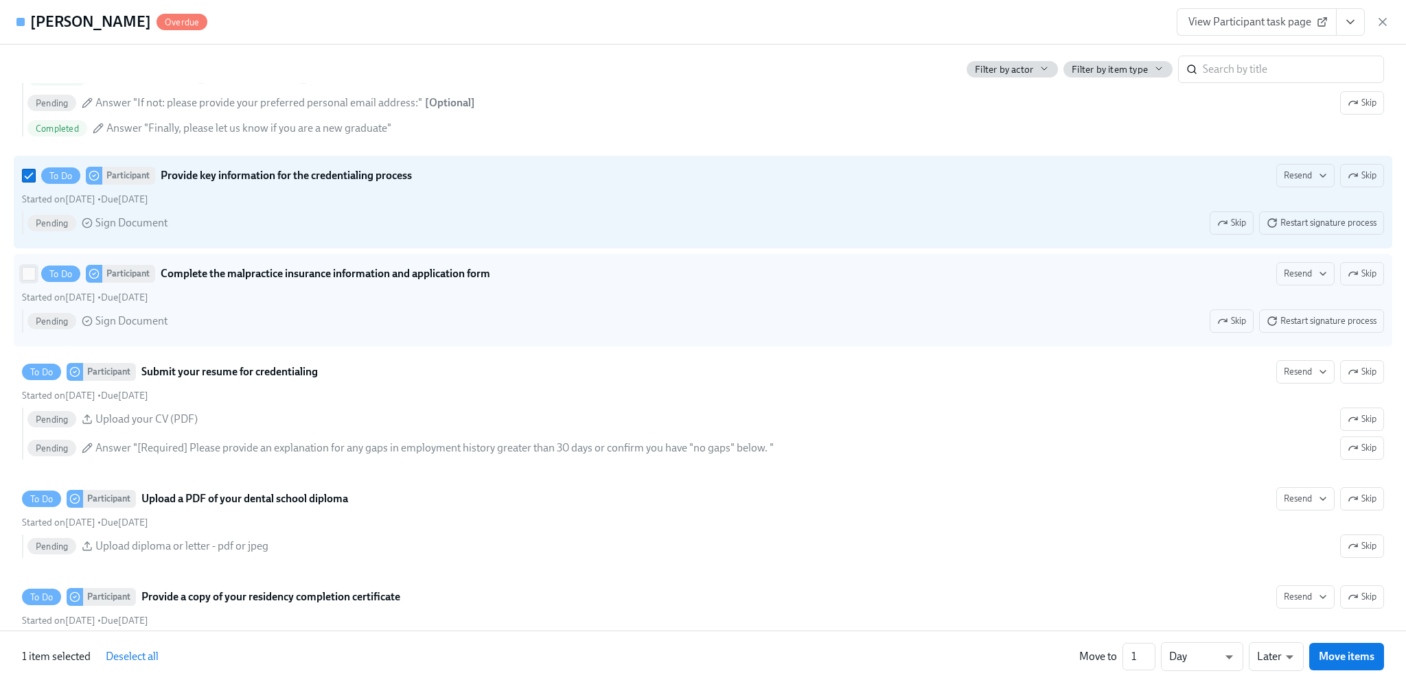
click at [23, 280] on input "To Do Participant Complete the malpractice insurance information and applicatio…" at bounding box center [29, 274] width 12 height 12
checkbox input "true"
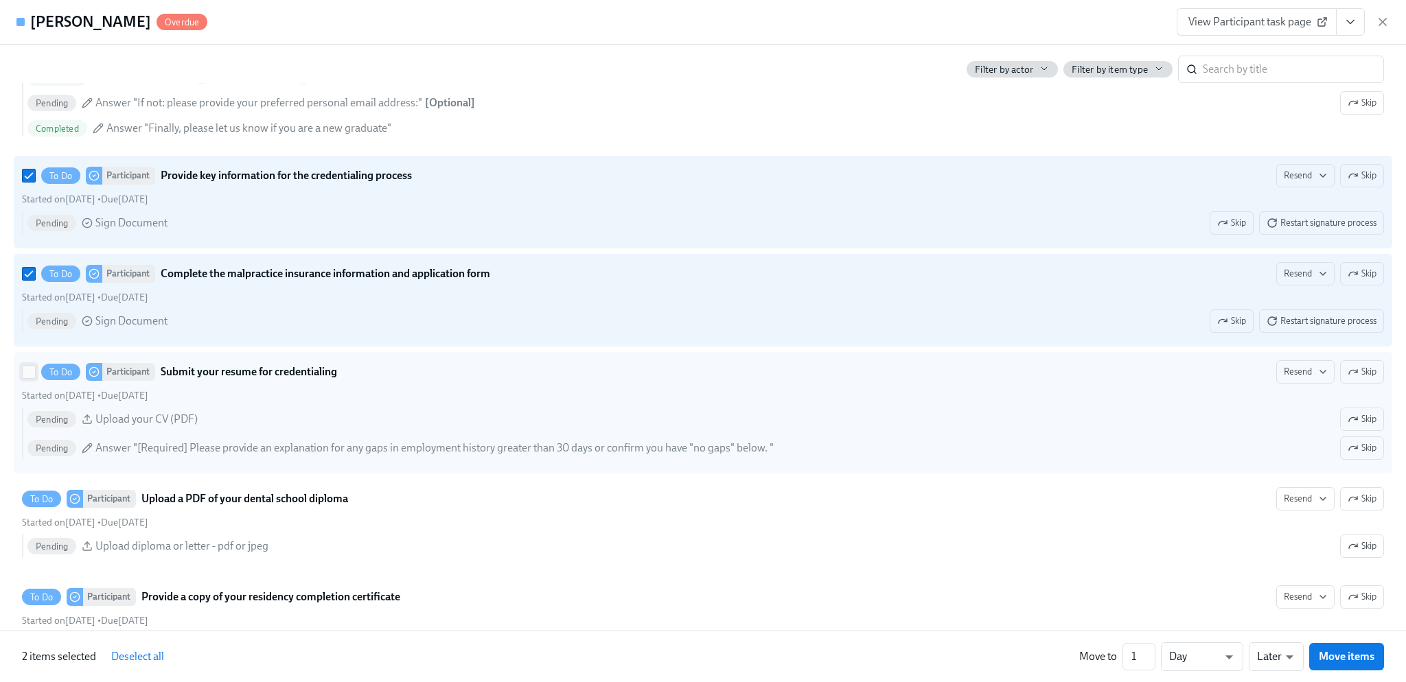
click at [23, 378] on input "To Do Participant Submit your resume for credentialing Resend Skip Started on […" at bounding box center [29, 372] width 12 height 12
checkbox input "true"
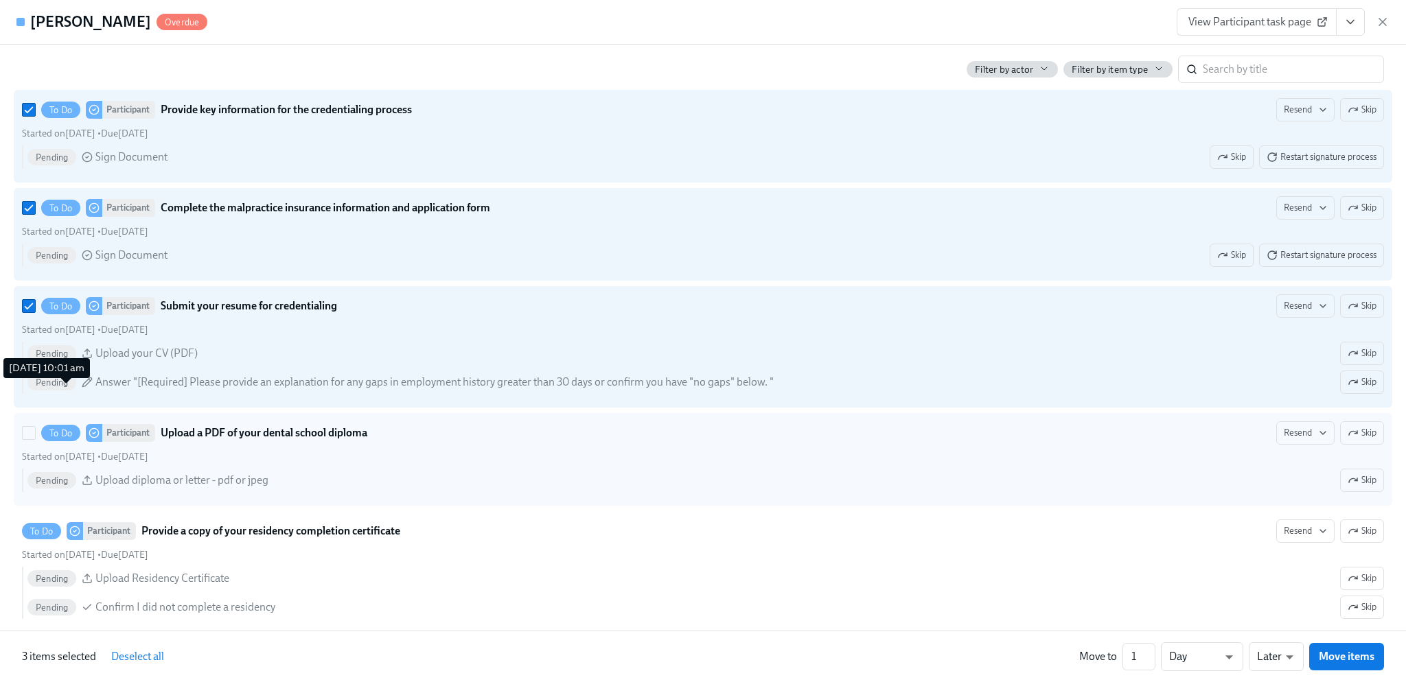
scroll to position [1854, 0]
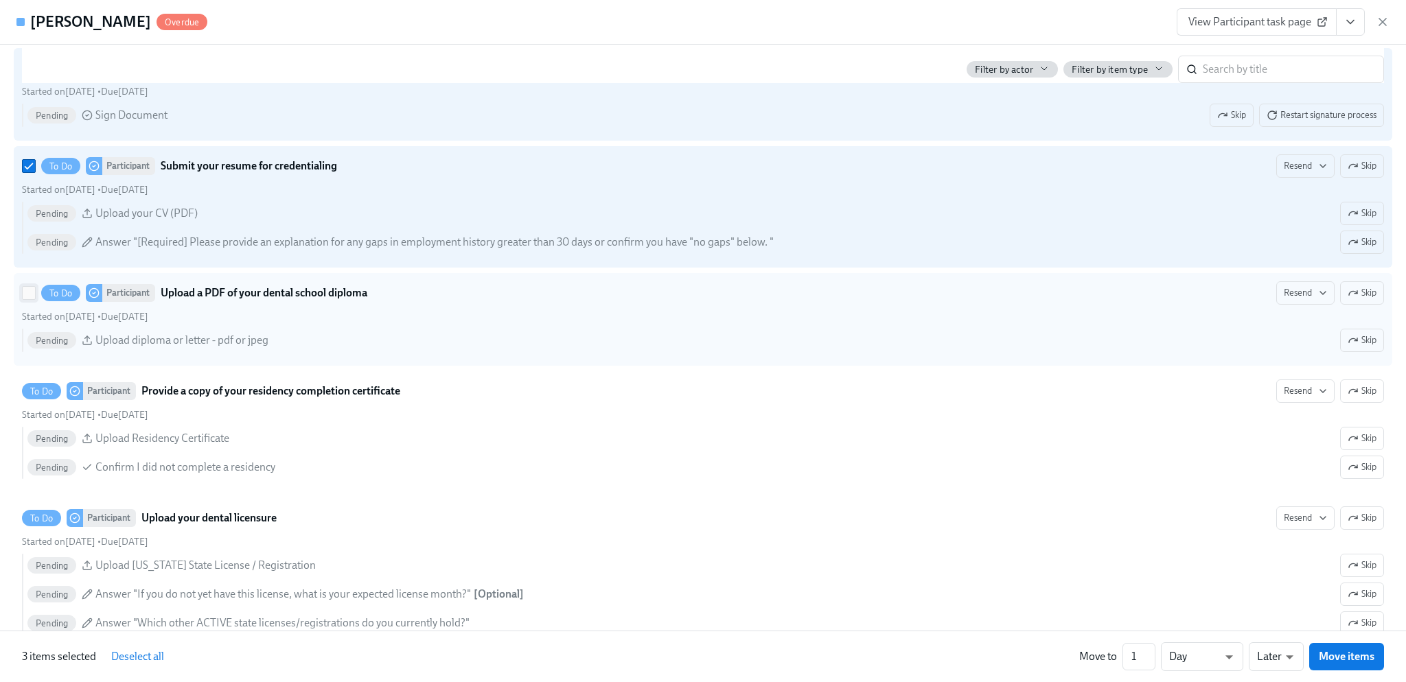
click at [23, 299] on input "To Do Participant Upload a PDF of your dental school diploma Resend Skip Starte…" at bounding box center [29, 293] width 12 height 12
checkbox input "true"
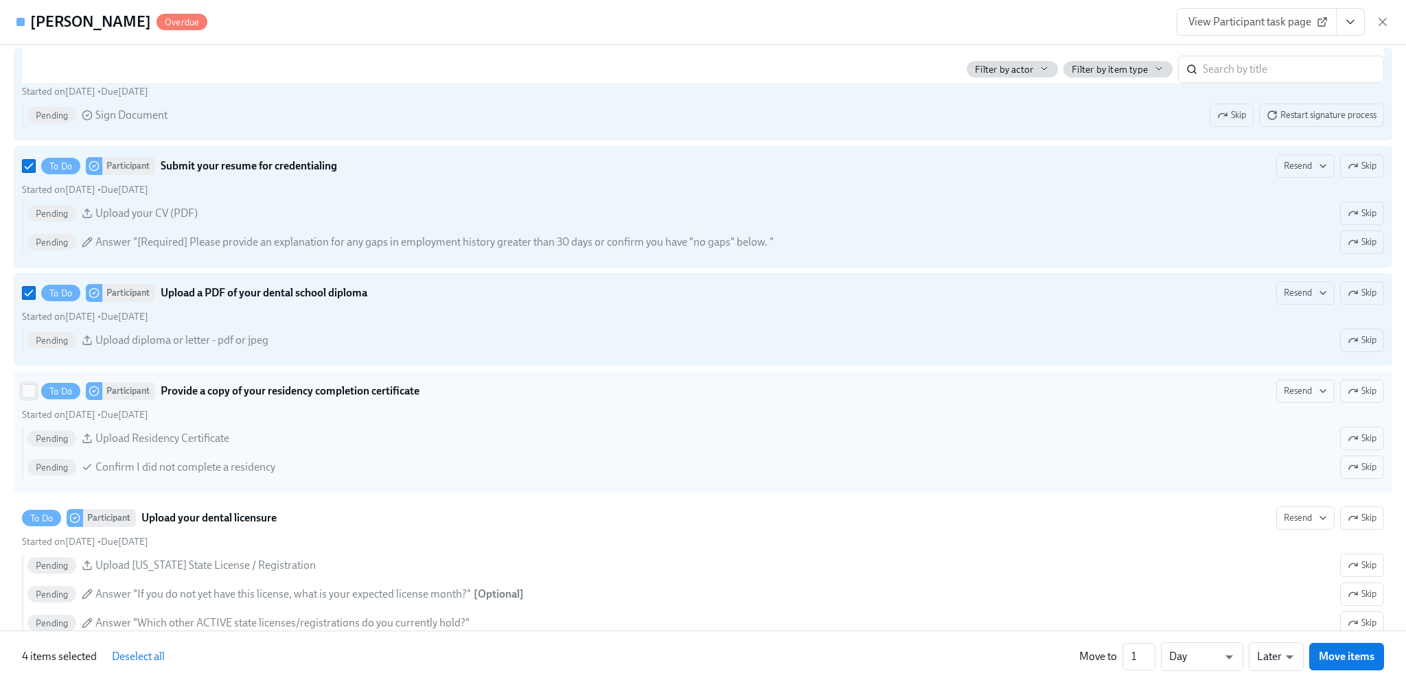
click at [27, 398] on input "To Do Participant Provide a copy of your residency completion certificate Resen…" at bounding box center [29, 391] width 12 height 12
checkbox input "true"
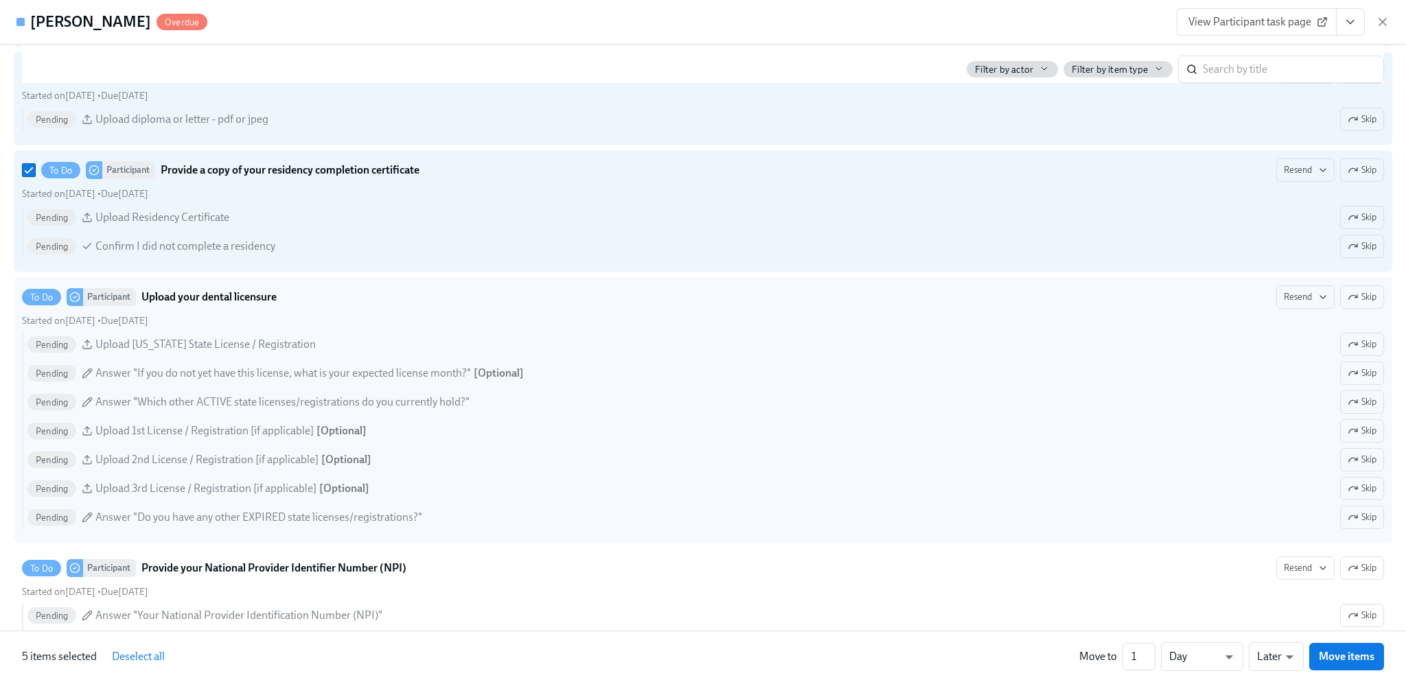
scroll to position [2128, 0]
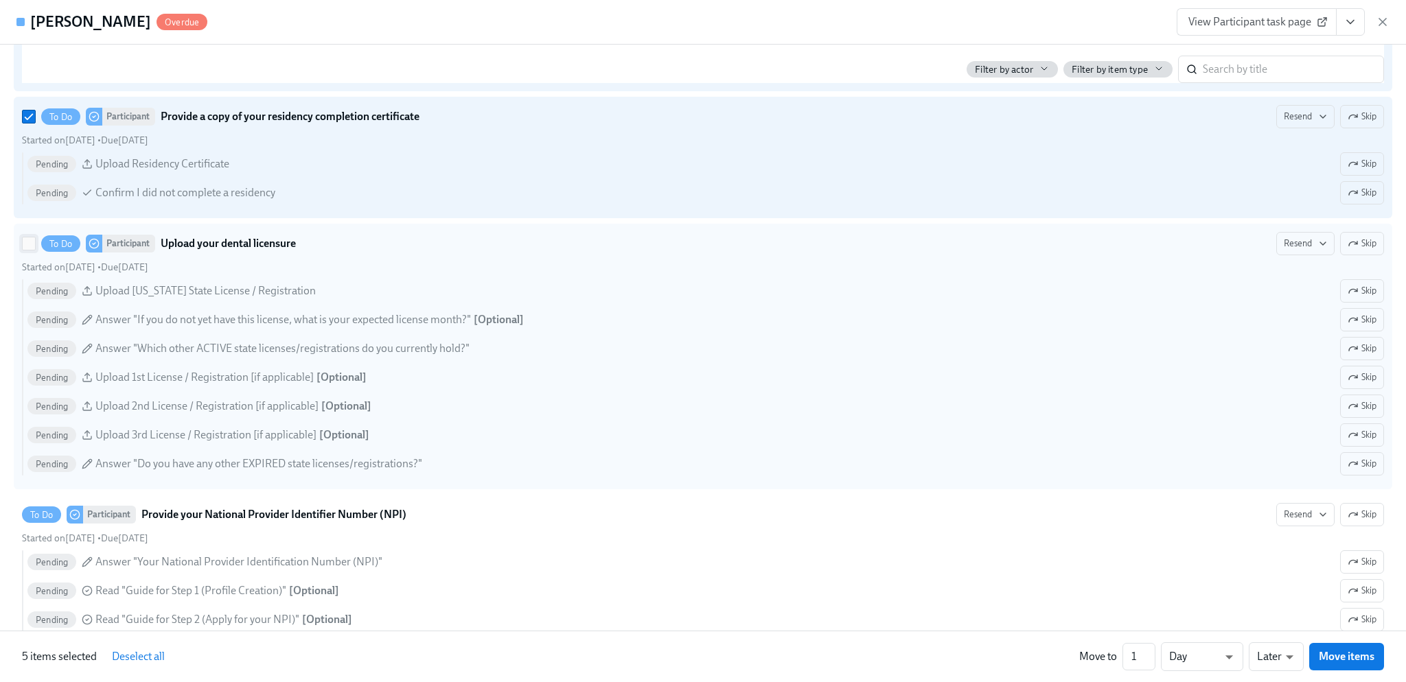
drag, startPoint x: 30, startPoint y: 262, endPoint x: 34, endPoint y: 318, distance: 55.8
click at [30, 250] on input "To Do Participant Upload your dental licensure Resend Skip Started on [DATE] • …" at bounding box center [29, 244] width 12 height 12
checkbox input "true"
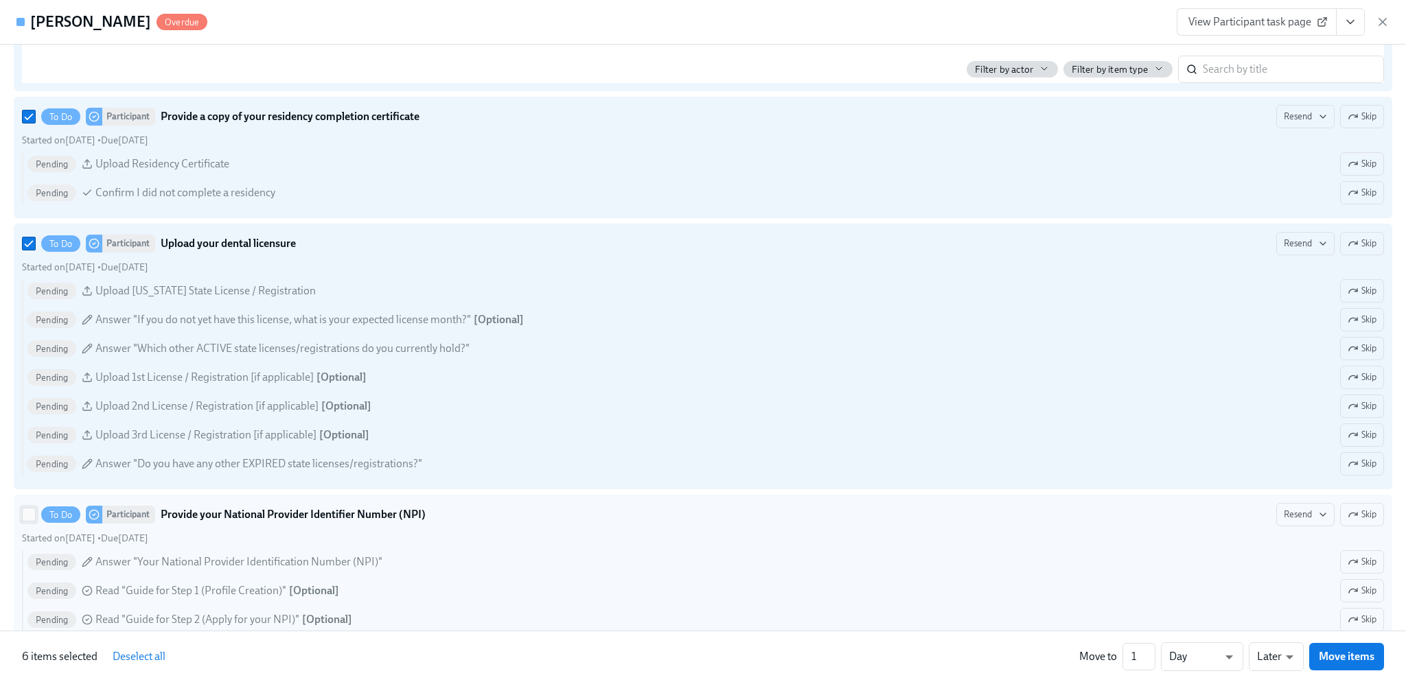
click at [25, 521] on input "To Do Participant Provide your National Provider Identifier Number (NPI) Resend…" at bounding box center [29, 515] width 12 height 12
checkbox input "true"
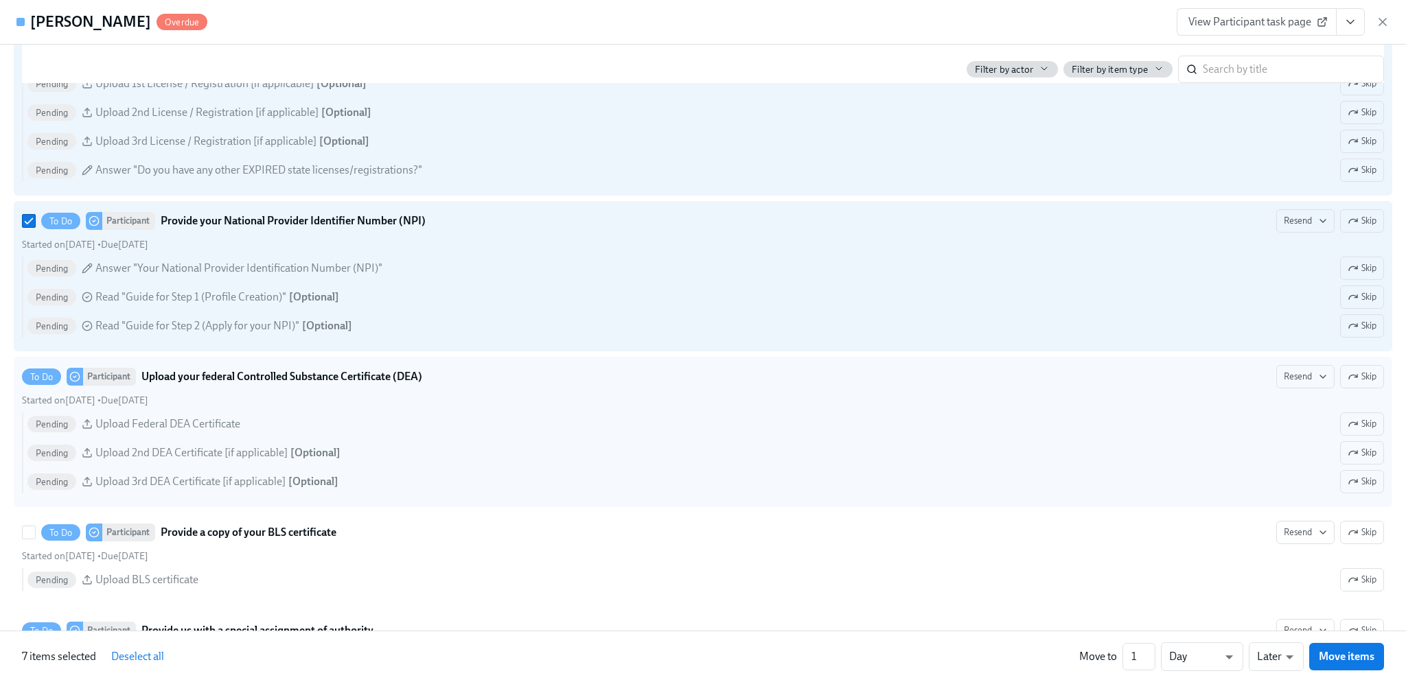
scroll to position [2472, 0]
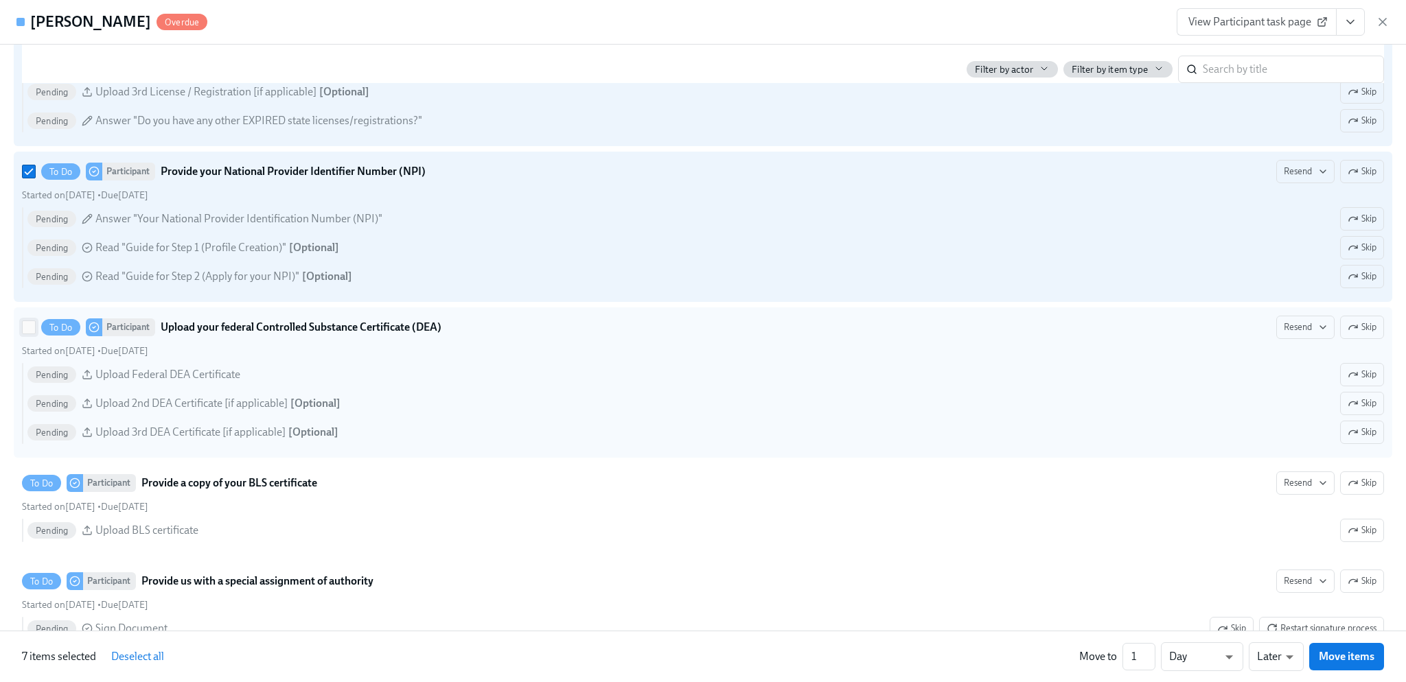
click at [26, 334] on input "To Do Participant Upload your federal Controlled Substance Certificate (DEA) Re…" at bounding box center [29, 327] width 12 height 12
checkbox input "true"
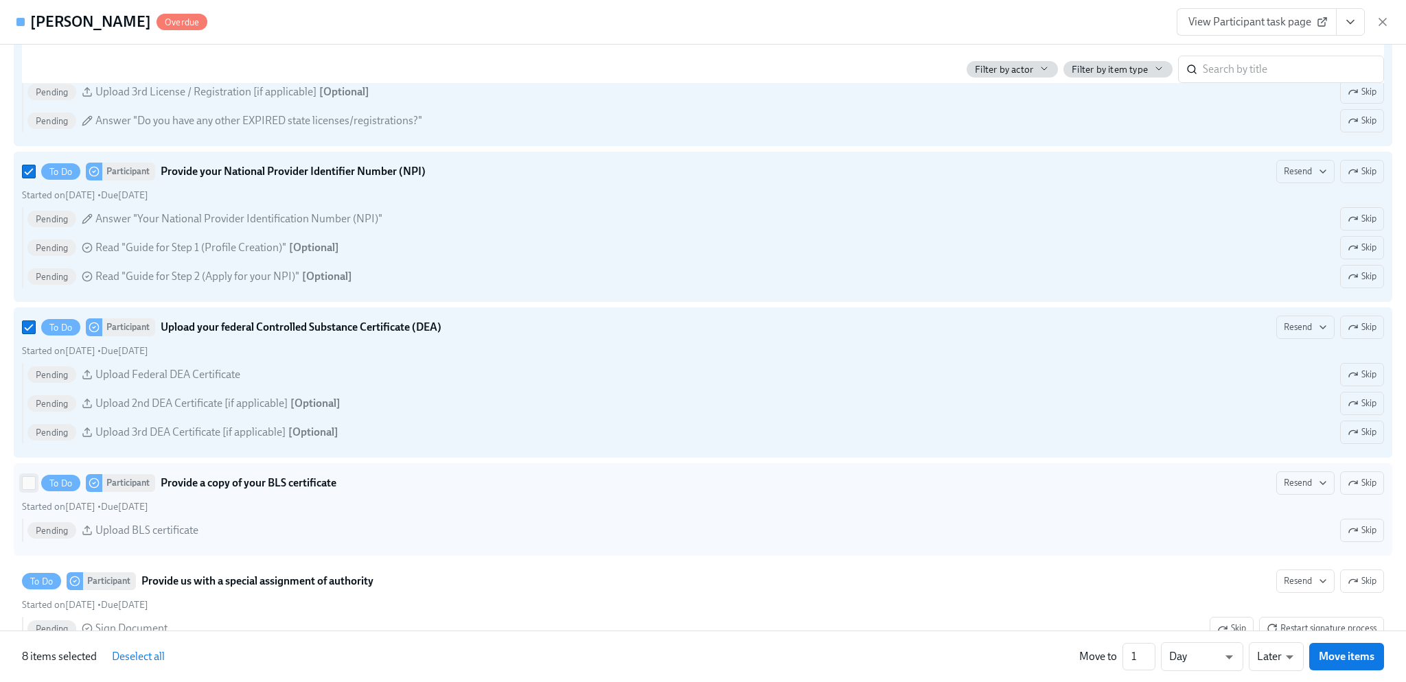
click at [30, 490] on input "To Do Participant Provide a copy of your BLS certificate Resend Skip Started on…" at bounding box center [29, 483] width 12 height 12
checkbox input "true"
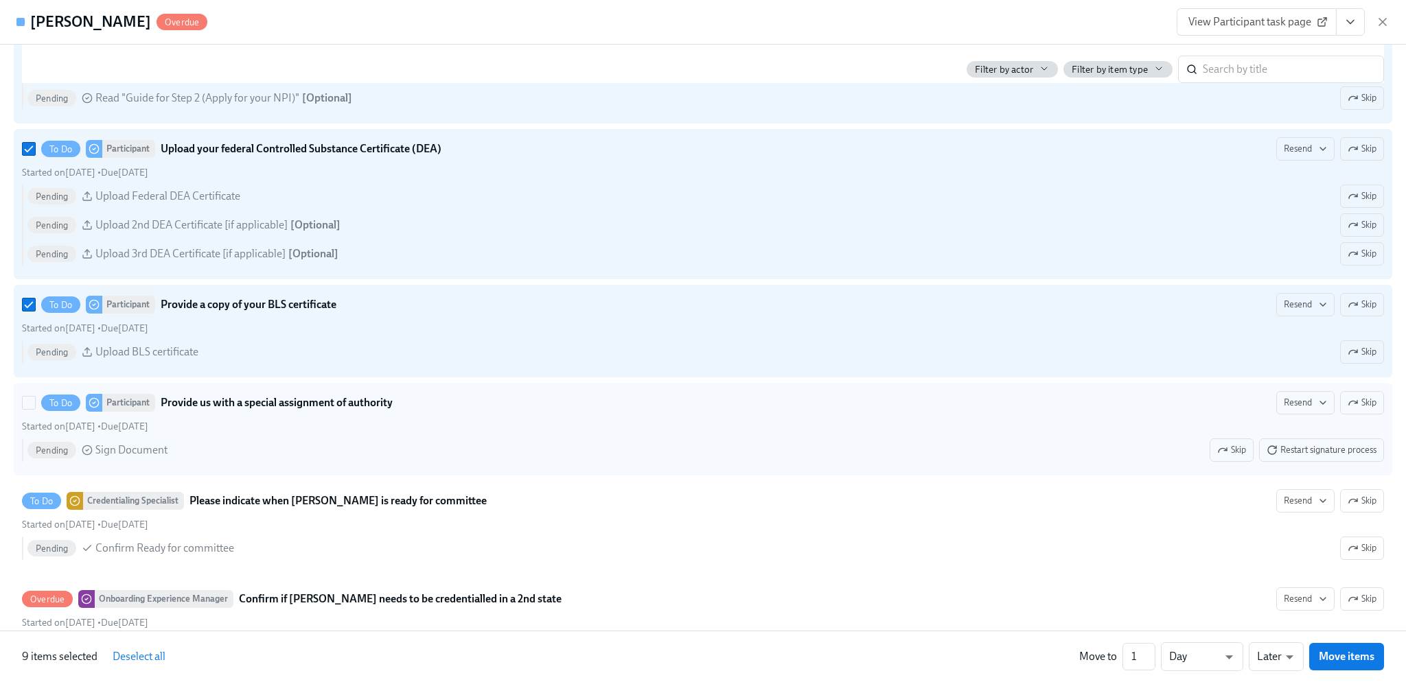
scroll to position [2678, 0]
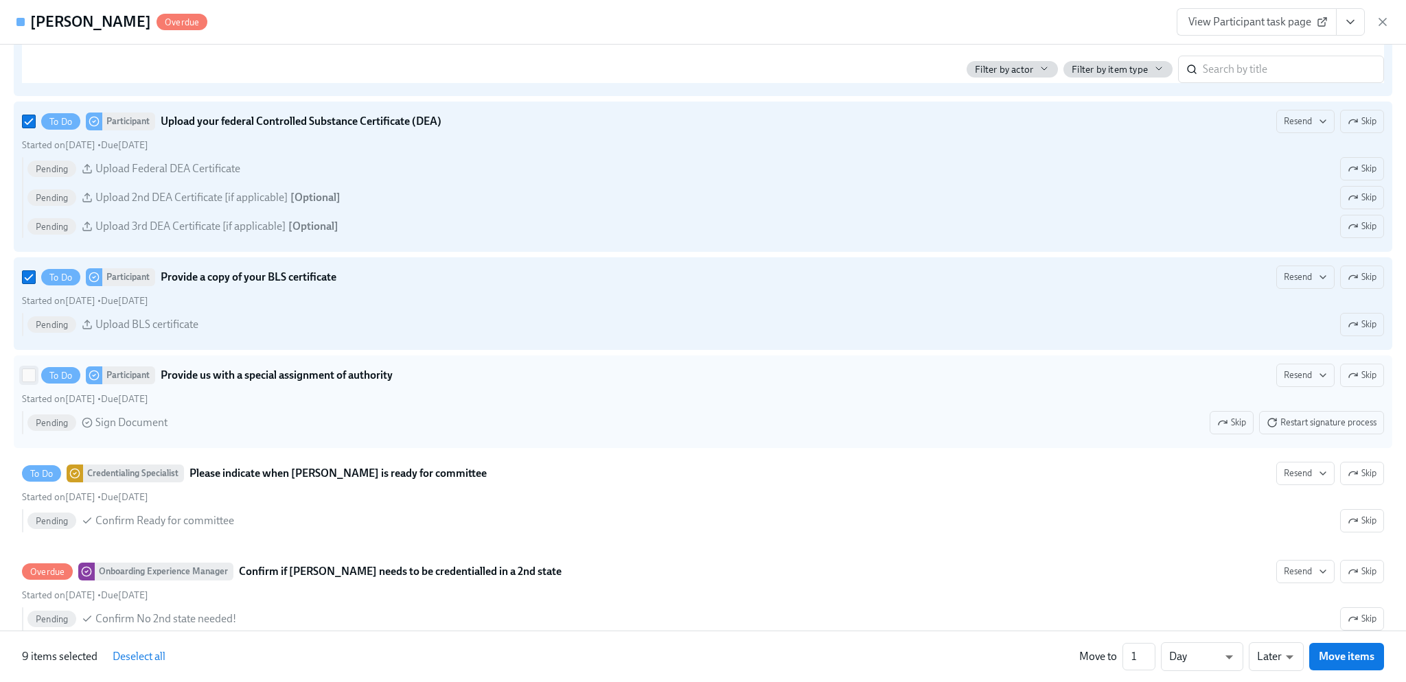
click at [23, 382] on input "To Do Participant Provide us with a special assignment of authority Resend Skip…" at bounding box center [29, 375] width 12 height 12
checkbox input "true"
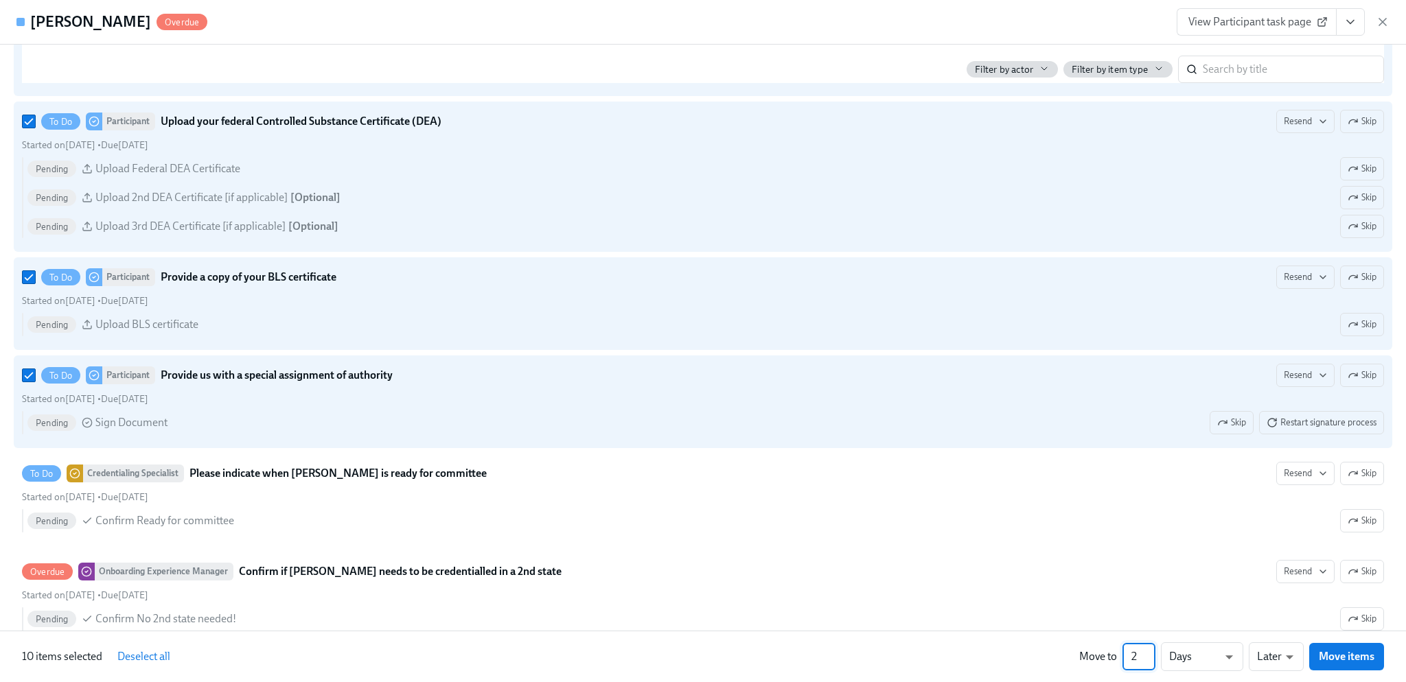
type input "2"
click at [1151, 656] on input "2" at bounding box center [1139, 656] width 33 height 27
click at [1224, 654] on li "Weeks" at bounding box center [1202, 654] width 82 height 23
type input "w"
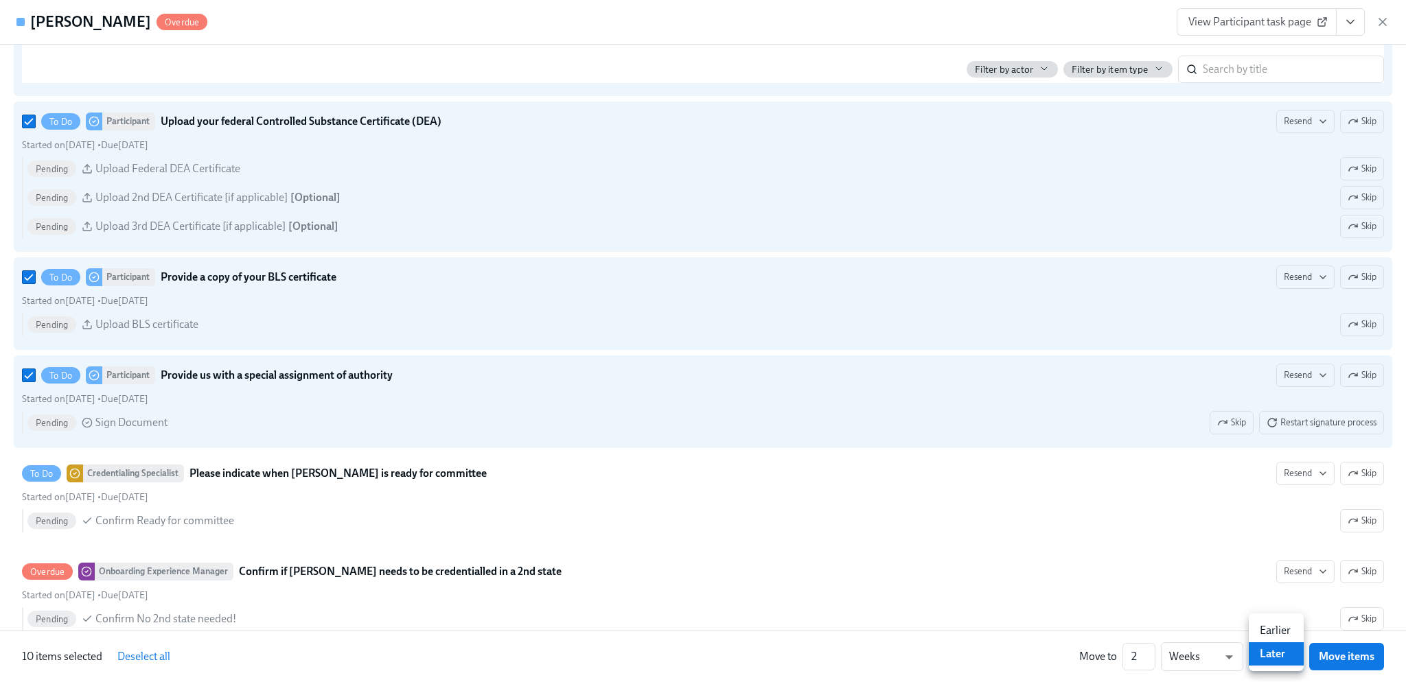
click at [1291, 628] on li "Earlier" at bounding box center [1276, 630] width 55 height 23
type input "earlier"
click at [1348, 654] on span "Move items" at bounding box center [1347, 657] width 56 height 14
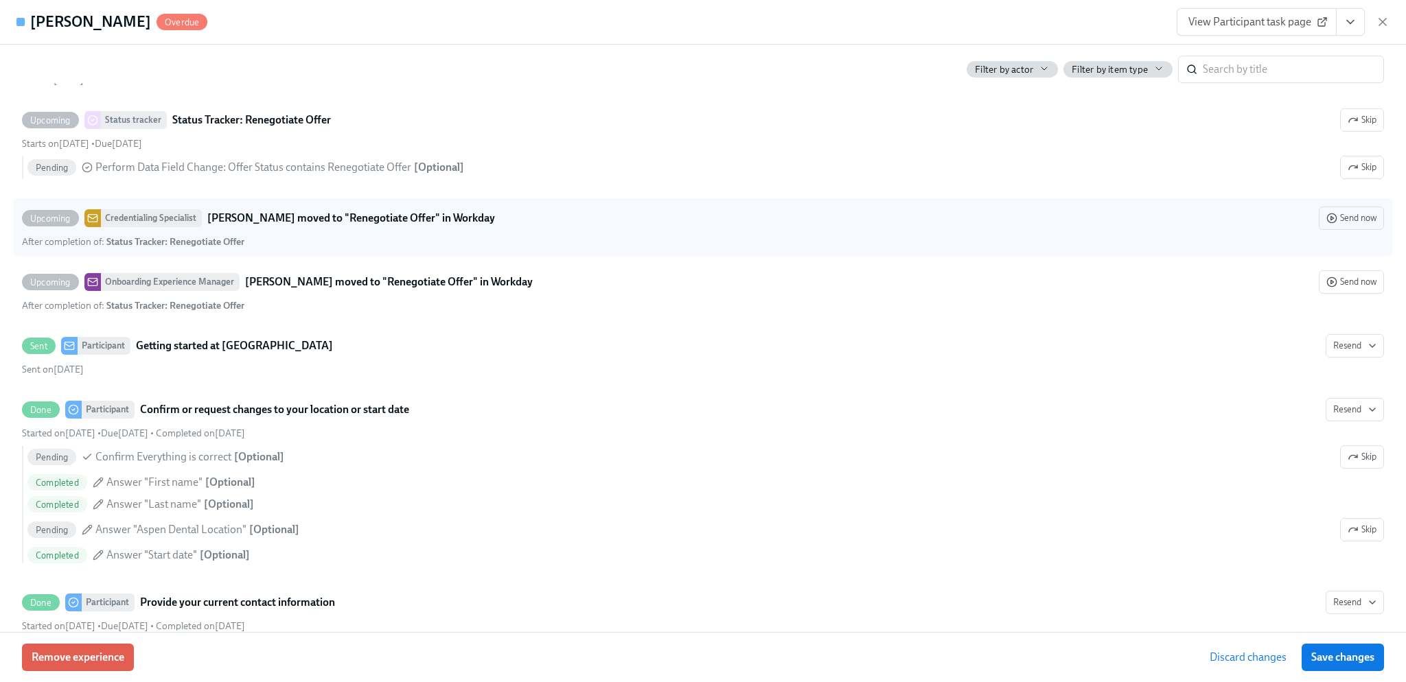
scroll to position [2418, 0]
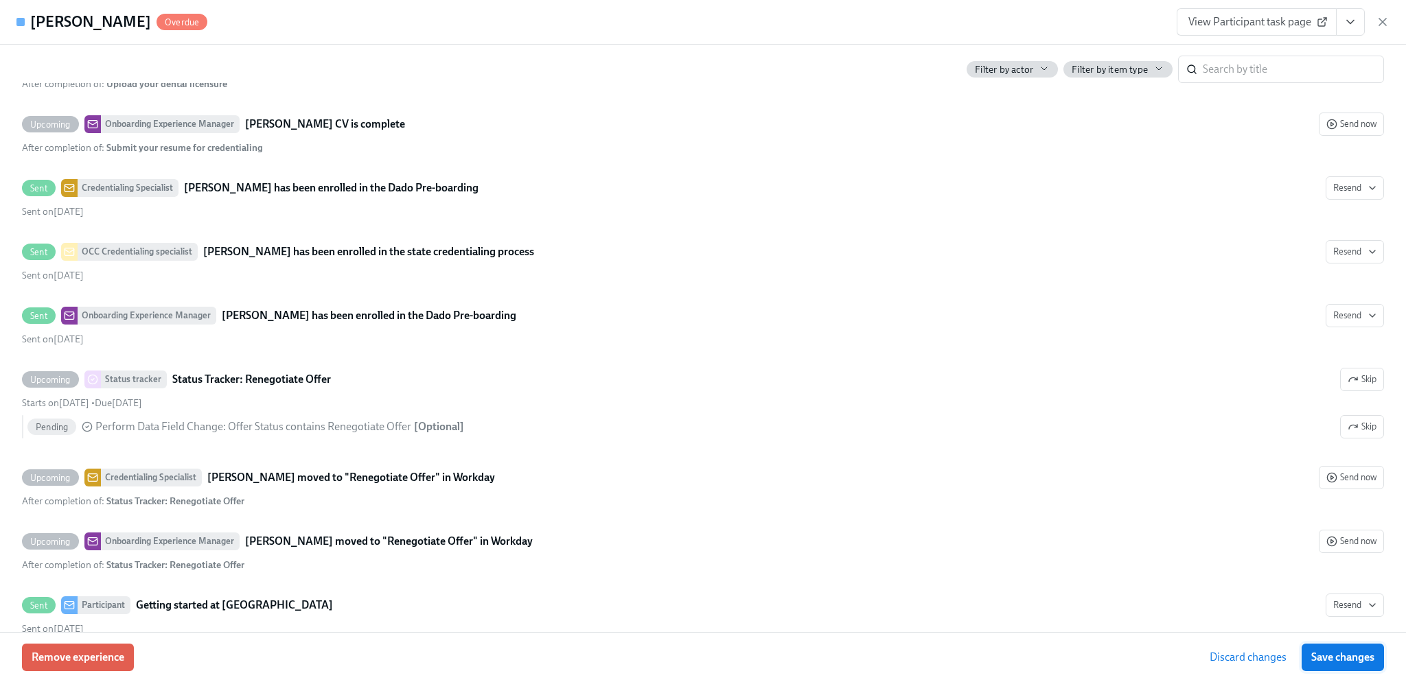
click at [1348, 661] on span "Save changes" at bounding box center [1342, 658] width 63 height 14
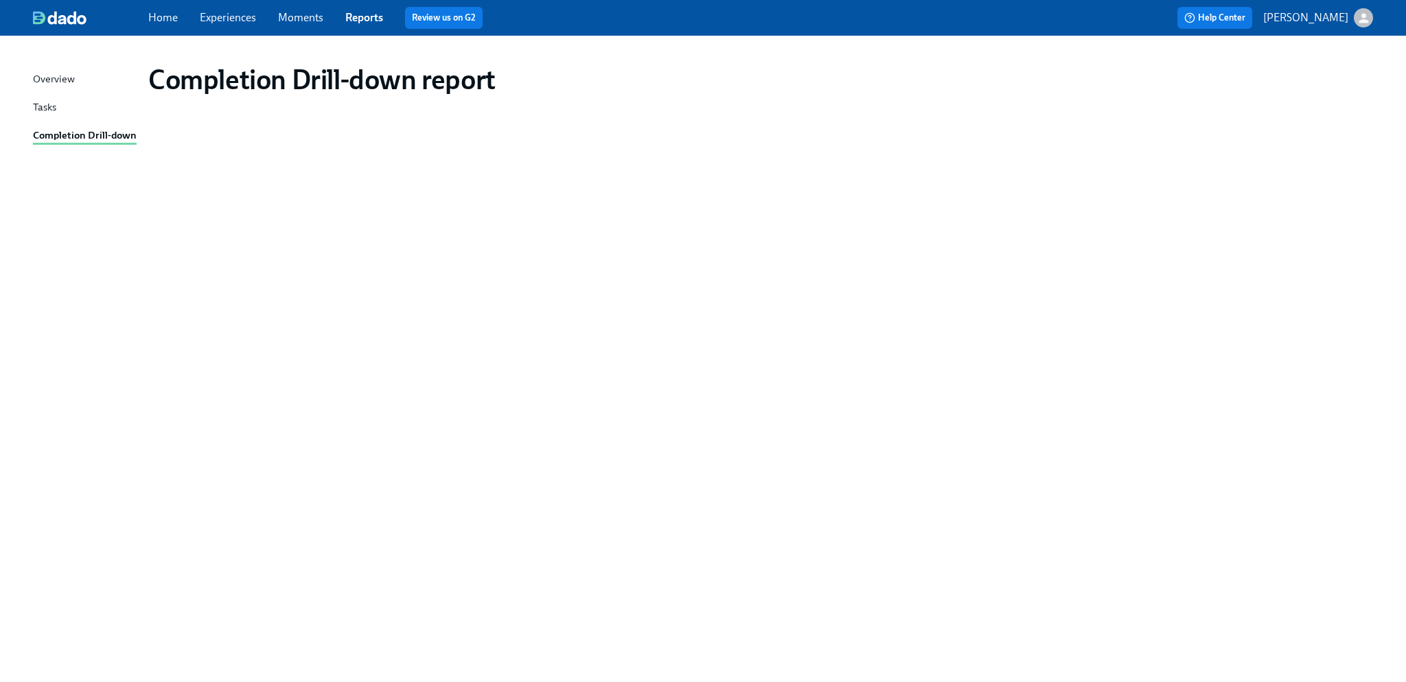
click at [231, 16] on link "Experiences" at bounding box center [228, 17] width 56 height 13
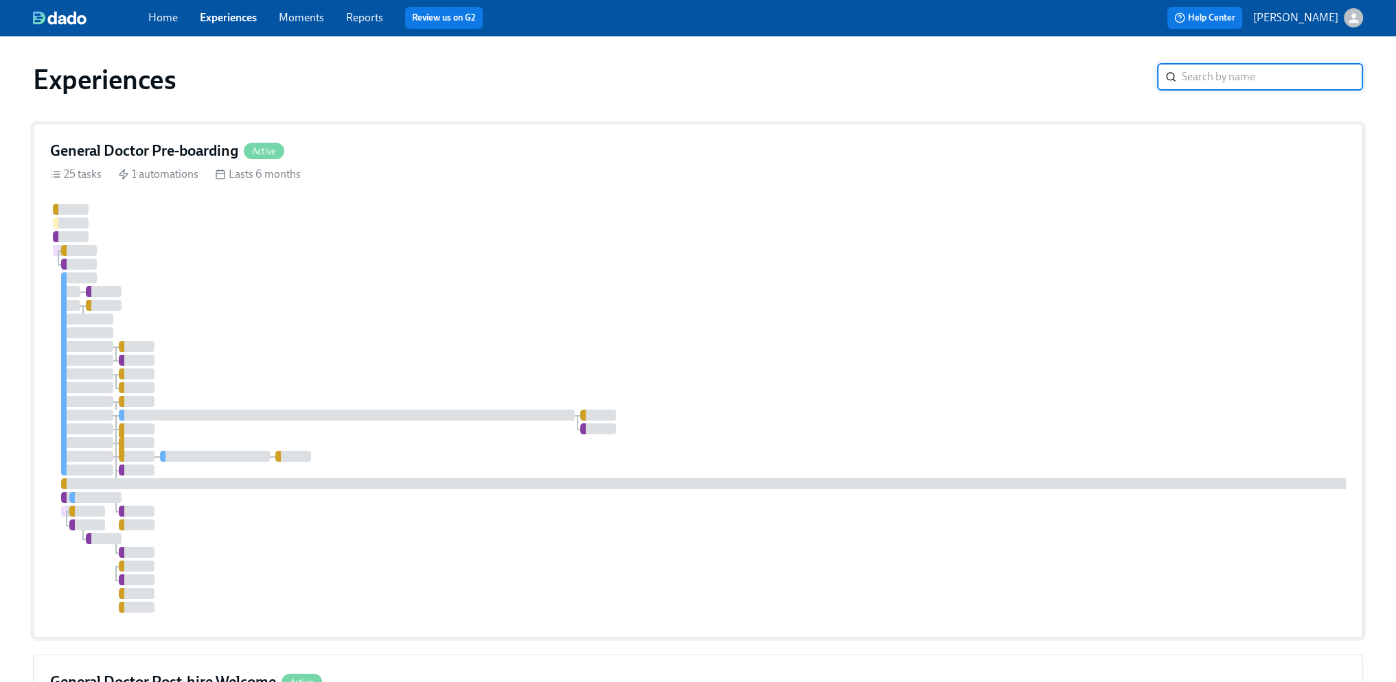
click at [371, 299] on div at bounding box center [828, 408] width 1557 height 409
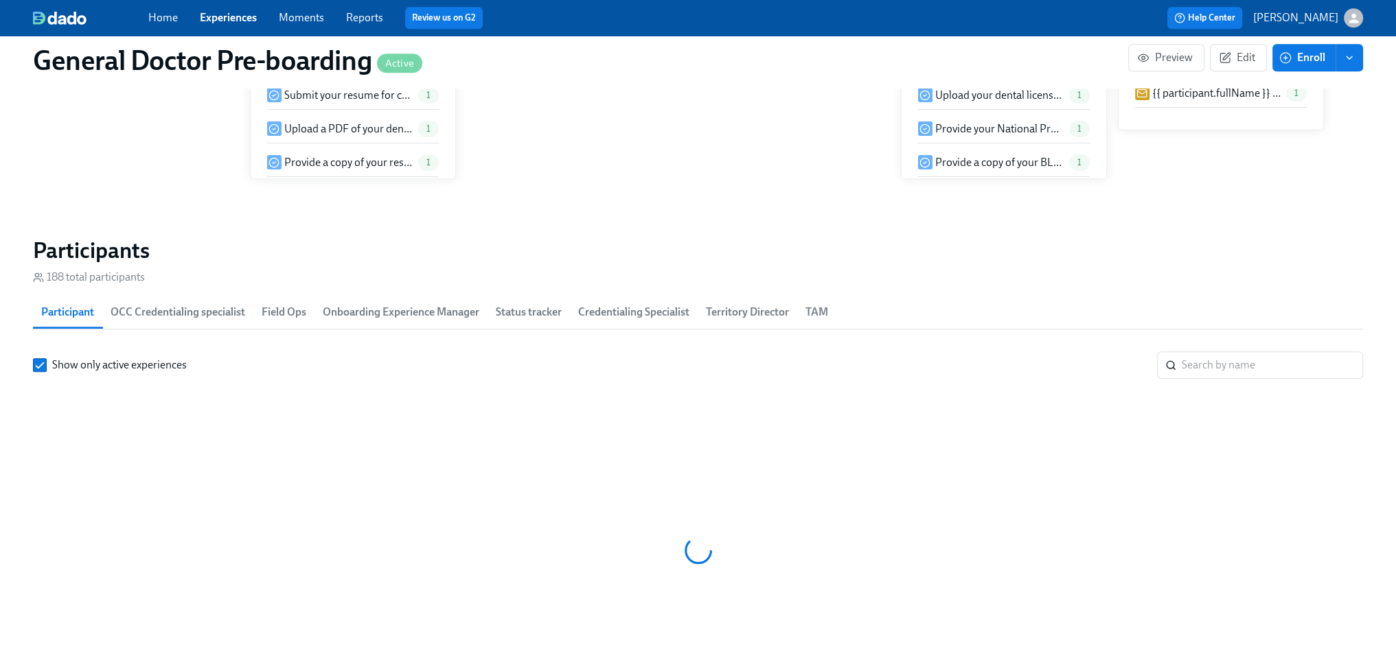
scroll to position [0, 31419]
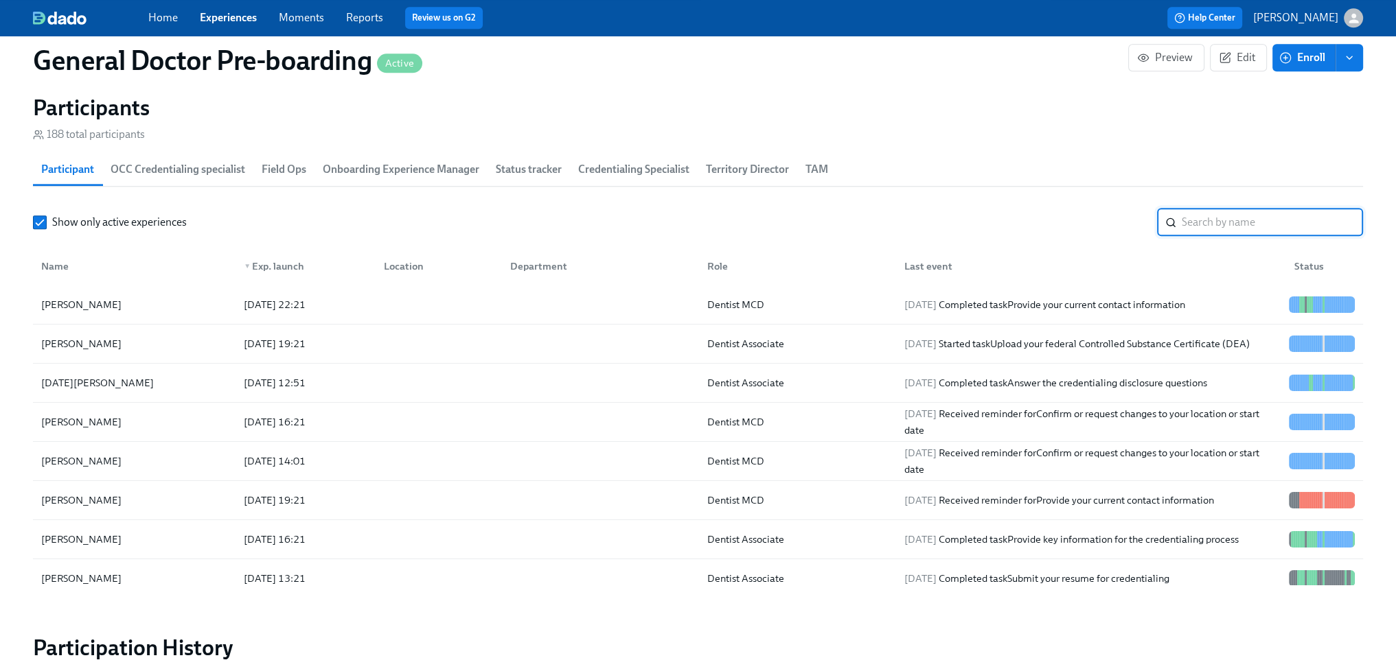
click at [1217, 236] on input "search" at bounding box center [1272, 222] width 181 height 27
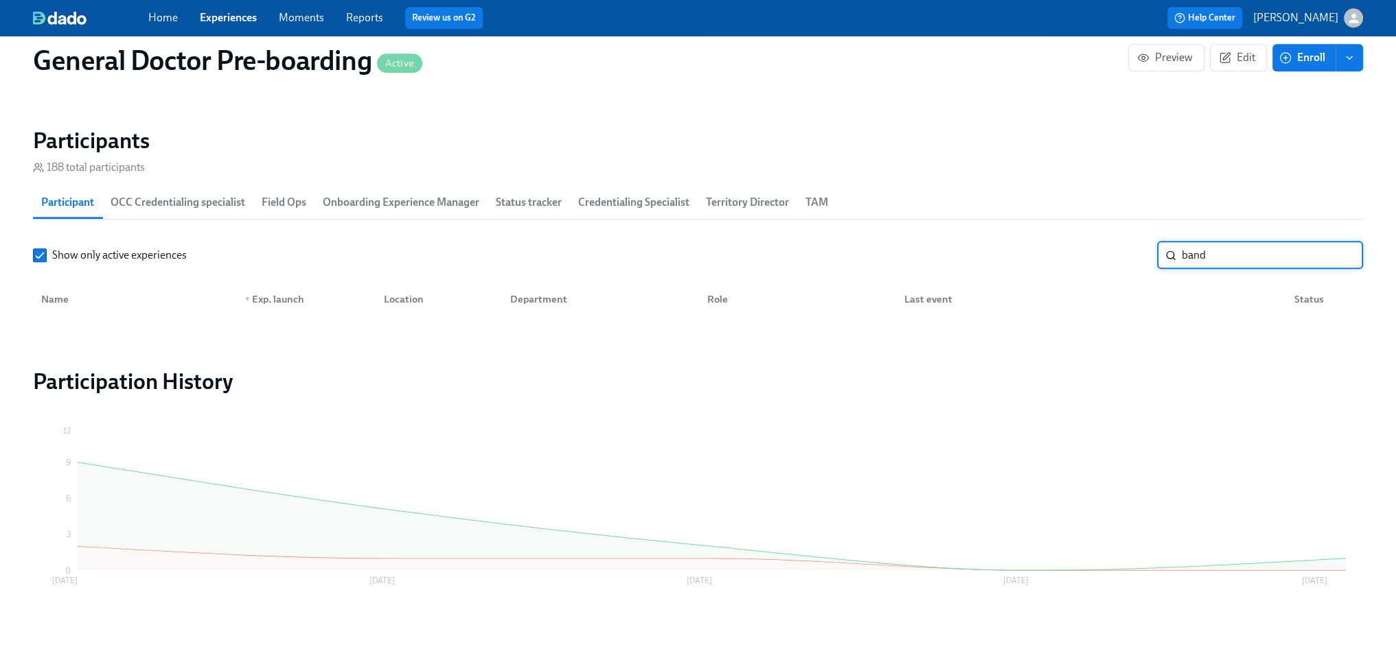
scroll to position [1961, 0]
type input "band"
